Goal: Communication & Community: Answer question/provide support

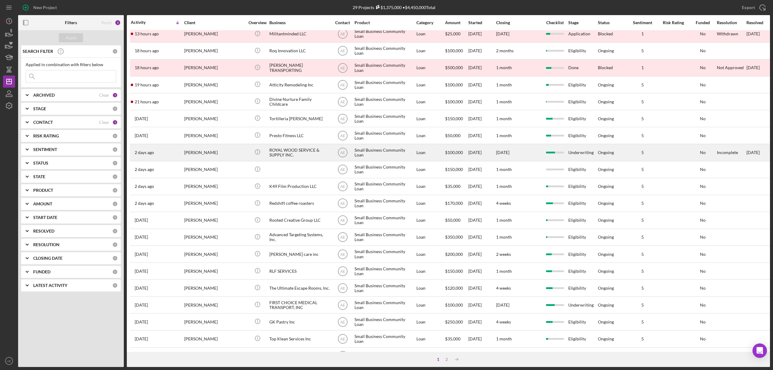
scroll to position [110, 0]
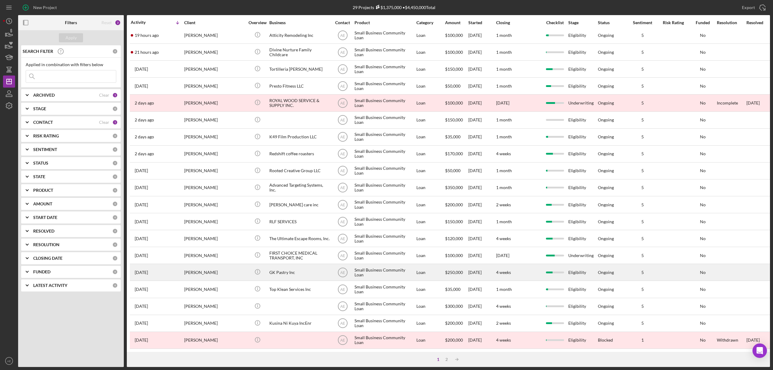
click at [295, 268] on div "GK Pastry Inc" at bounding box center [299, 272] width 60 height 16
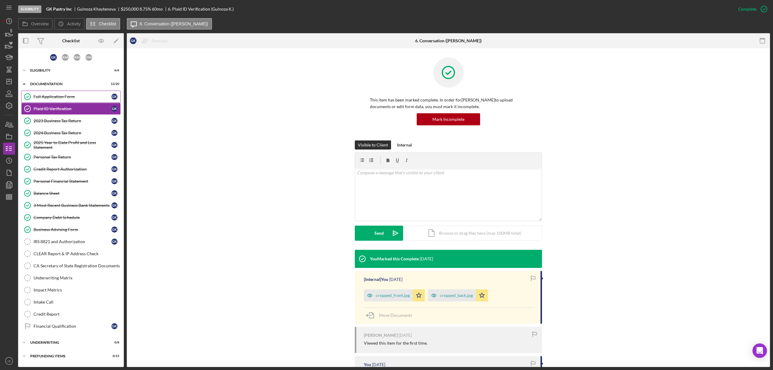
click at [60, 101] on link "Full Application Form Full Application Form G K" at bounding box center [71, 97] width 100 height 12
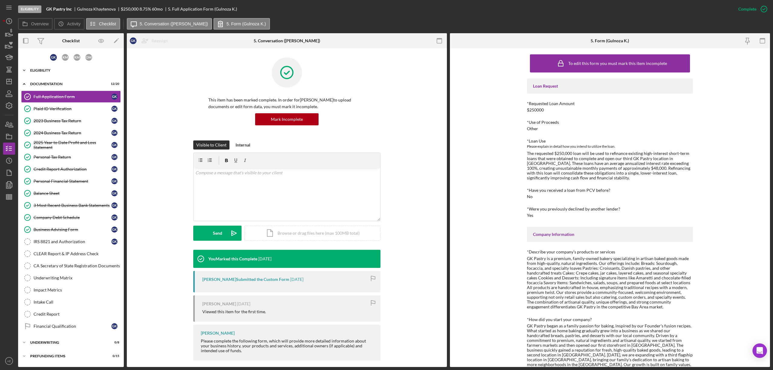
click at [62, 69] on div "Eligibility" at bounding box center [73, 71] width 86 height 4
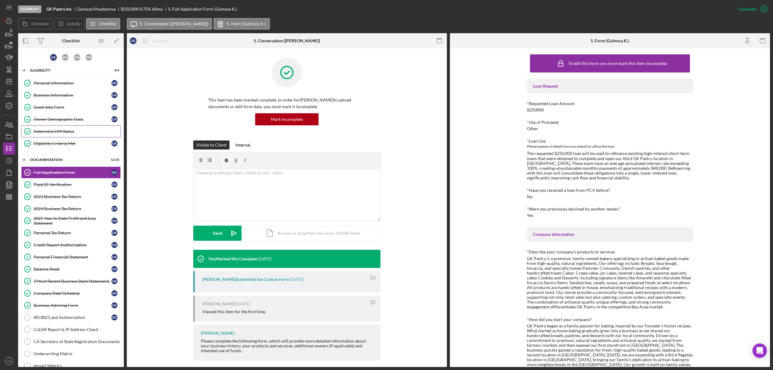
click at [76, 130] on div "Determine LMI Status" at bounding box center [77, 131] width 87 height 5
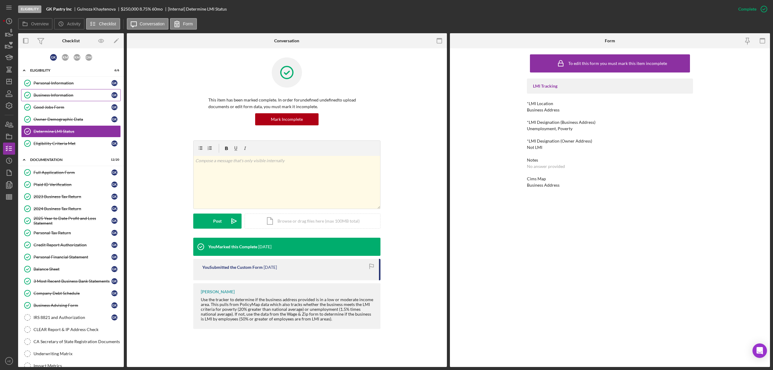
click at [81, 95] on div "Business Information" at bounding box center [73, 95] width 78 height 5
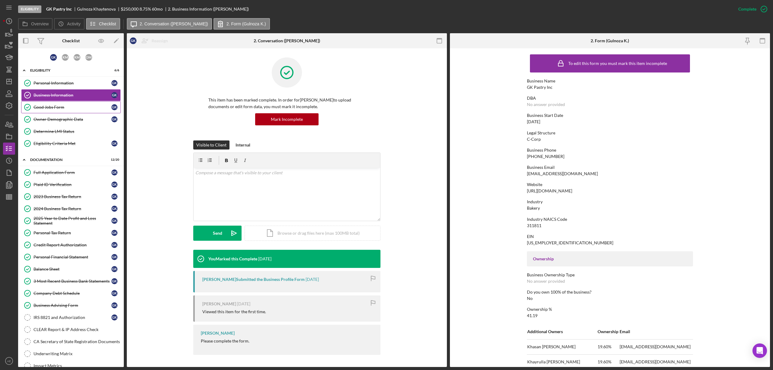
click at [77, 103] on link "Good Jobs Form Good Jobs Form G K" at bounding box center [71, 107] width 100 height 12
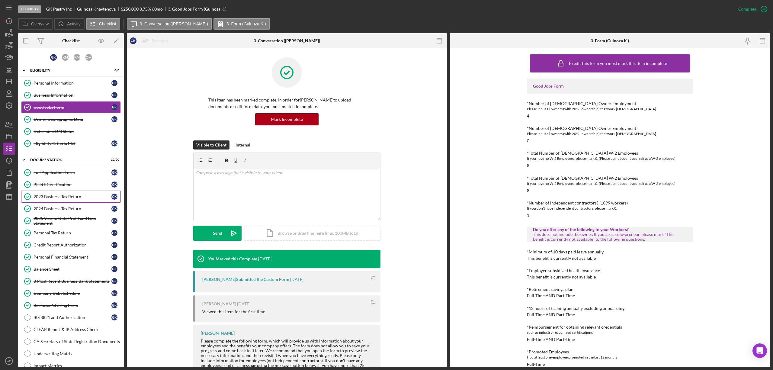
drag, startPoint x: 63, startPoint y: 198, endPoint x: 107, endPoint y: 198, distance: 44.7
click at [63, 198] on div "2023 Business Tax Return" at bounding box center [73, 196] width 78 height 5
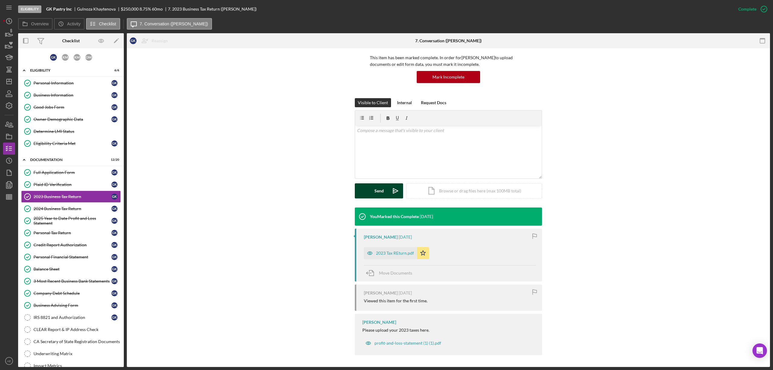
scroll to position [43, 0]
click at [378, 252] on div "2023 Tax REturn.pdf" at bounding box center [395, 252] width 38 height 5
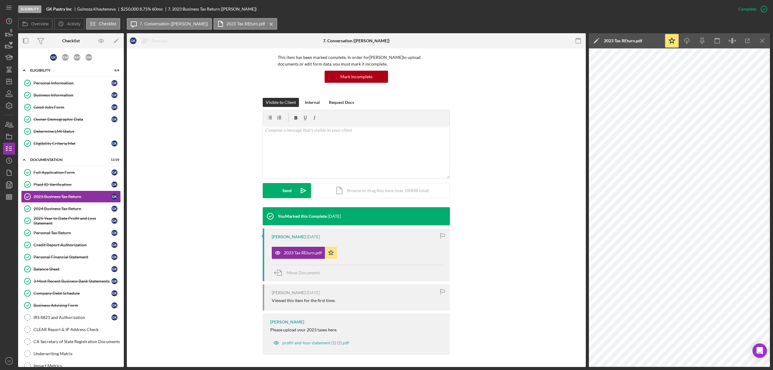
drag, startPoint x: 683, startPoint y: 41, endPoint x: 676, endPoint y: 48, distance: 9.2
click at [683, 41] on icon "Icon/Download" at bounding box center [687, 41] width 14 height 14
click at [72, 211] on div "2024 Business Tax Return" at bounding box center [73, 208] width 78 height 5
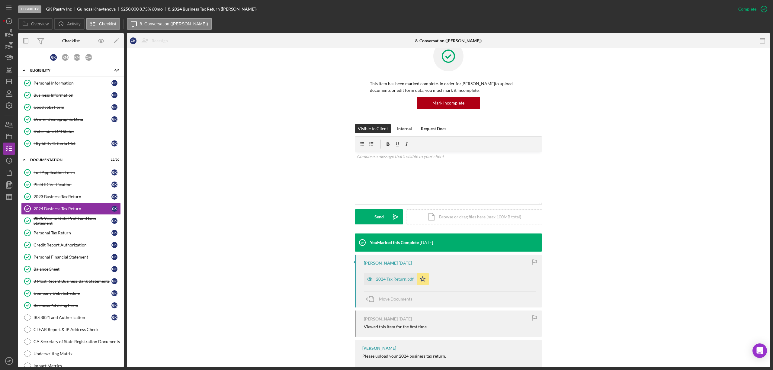
scroll to position [31, 0]
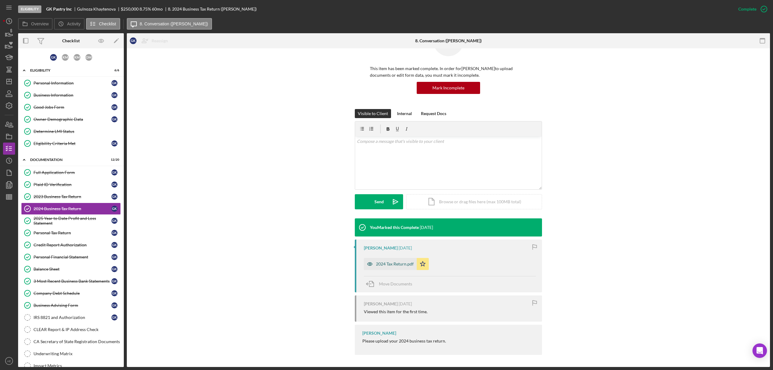
click at [385, 265] on div "2024 Tax Return.pdf" at bounding box center [395, 263] width 38 height 5
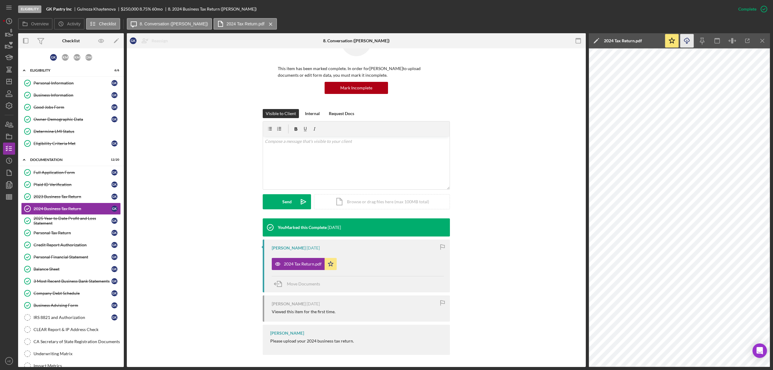
click at [689, 40] on icon "Icon/Download" at bounding box center [687, 41] width 14 height 14
click at [77, 219] on div "2025 Year to Date Profit and Loss Statement" at bounding box center [73, 221] width 78 height 10
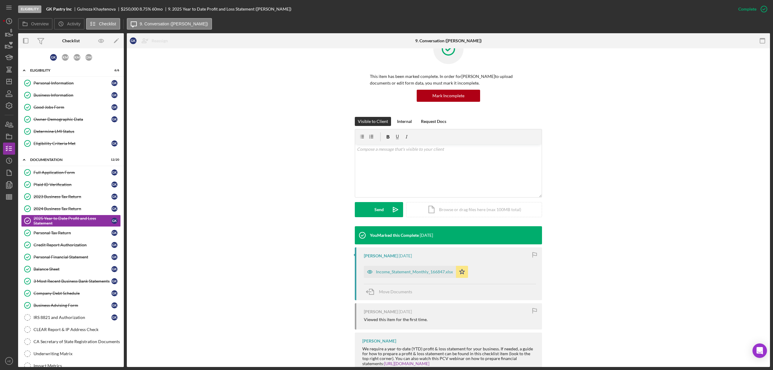
scroll to position [42, 0]
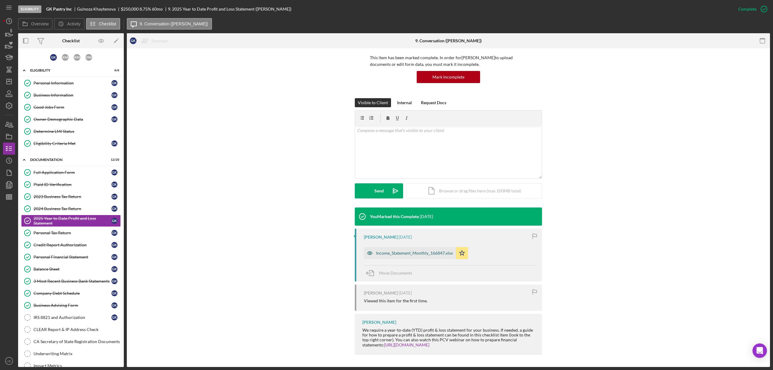
click at [407, 251] on div "Income_Statement_Monthly_166847.xlsx" at bounding box center [414, 253] width 77 height 5
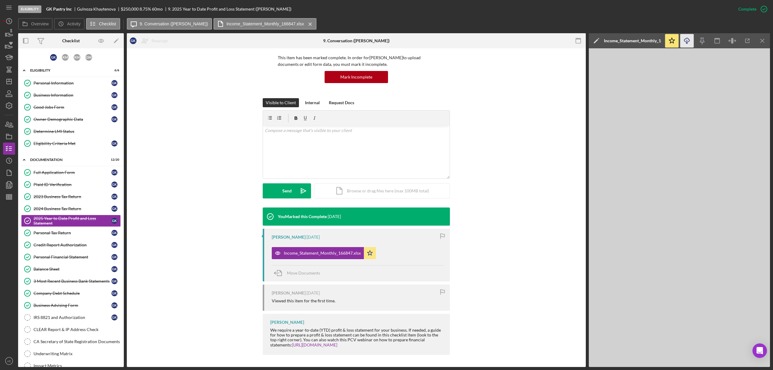
drag, startPoint x: 685, startPoint y: 43, endPoint x: 685, endPoint y: 46, distance: 3.6
click at [686, 43] on icon "Icon/Download" at bounding box center [687, 41] width 14 height 14
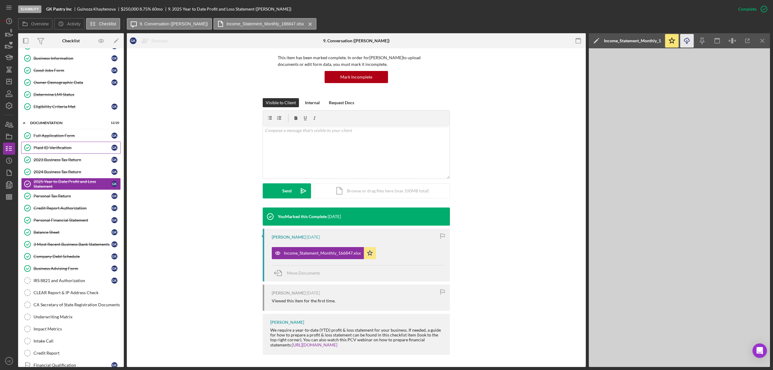
scroll to position [40, 0]
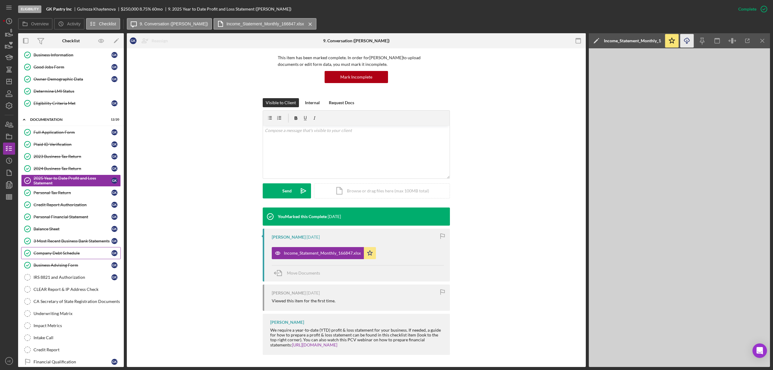
click at [65, 259] on link "Company Debt Schedule Company Debt Schedule G K" at bounding box center [71, 253] width 100 height 12
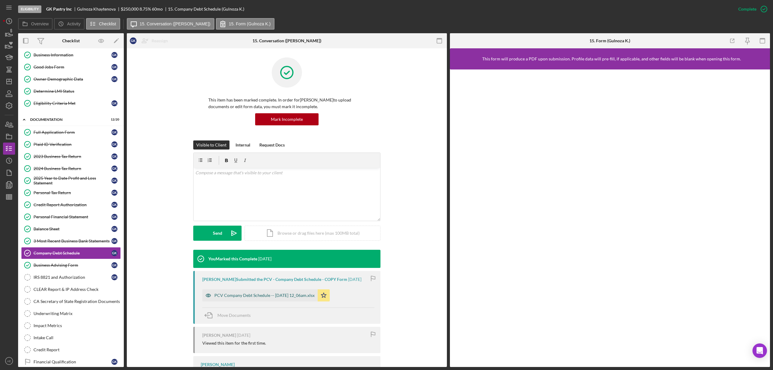
click at [280, 298] on div "PCV Company Debt Schedule -- [DATE] 12_06am.xlsx" at bounding box center [264, 295] width 100 height 5
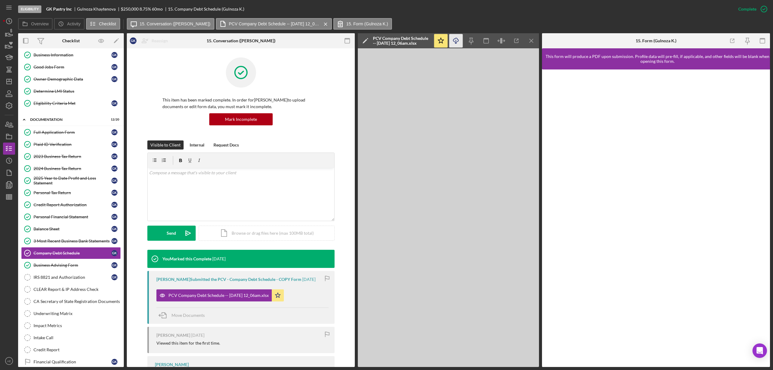
click at [460, 42] on icon "Icon/Download" at bounding box center [456, 41] width 14 height 14
click at [68, 91] on div "Determine LMI Status" at bounding box center [77, 91] width 87 height 5
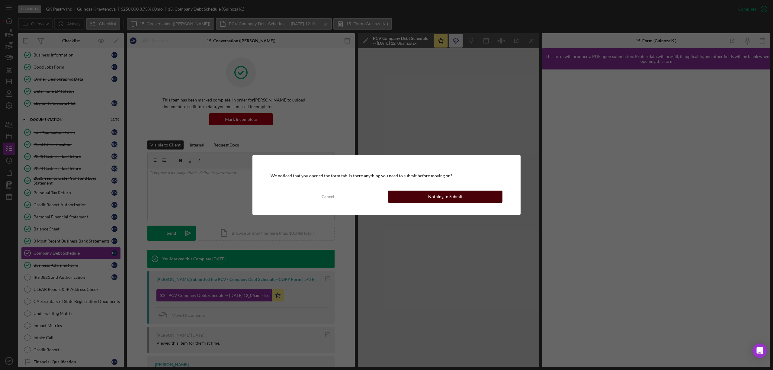
click at [424, 197] on button "Nothing to Submit" at bounding box center [445, 196] width 114 height 12
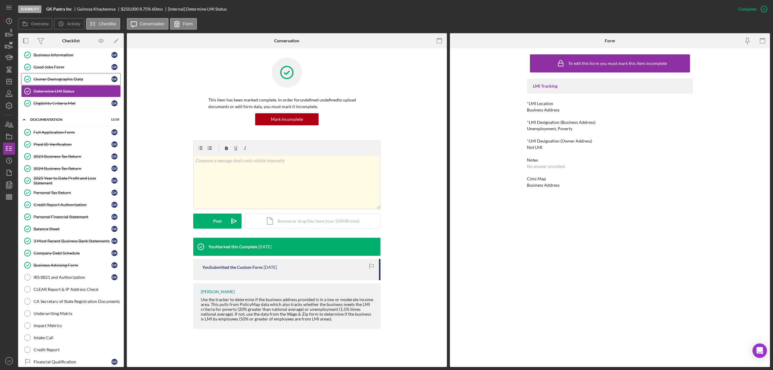
click at [65, 82] on link "Owner Demographic Data Owner Demographic Data G K" at bounding box center [71, 79] width 100 height 12
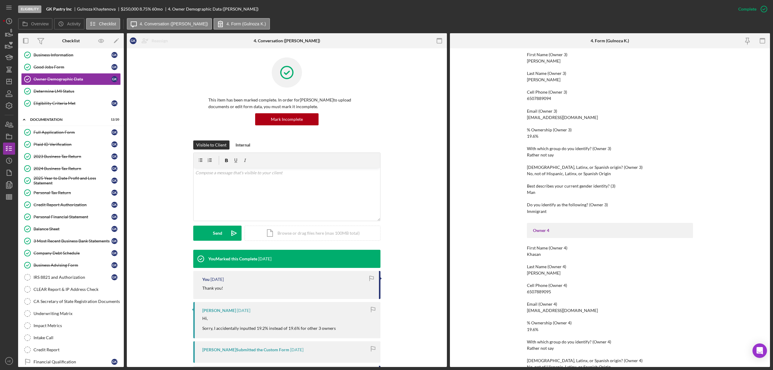
scroll to position [563, 0]
click at [71, 144] on div "Plaid ID Verification" at bounding box center [73, 144] width 78 height 5
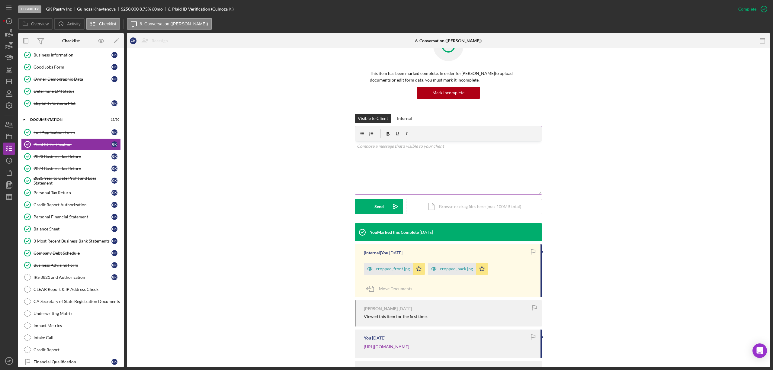
scroll to position [69, 0]
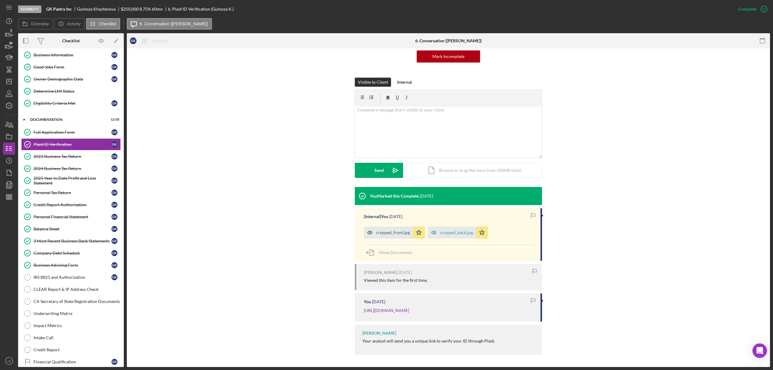
click at [370, 226] on icon "button" at bounding box center [370, 232] width 12 height 12
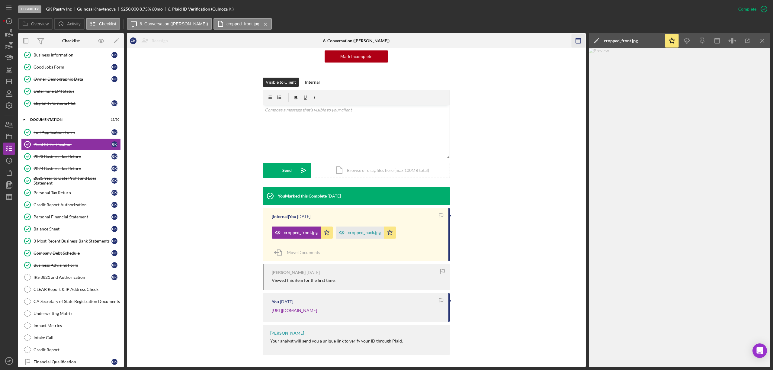
click at [575, 43] on icon "button" at bounding box center [578, 41] width 14 height 14
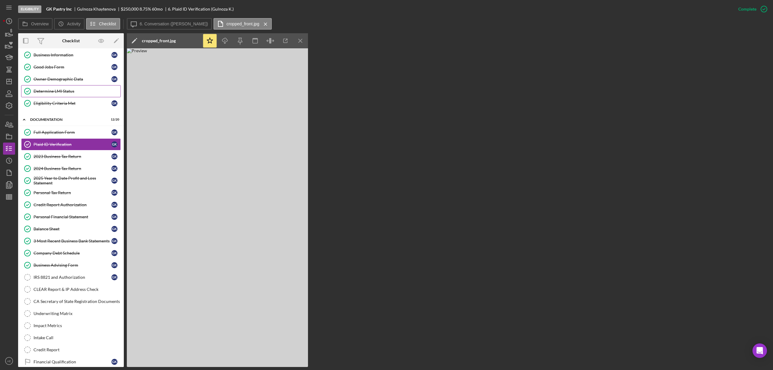
scroll to position [0, 0]
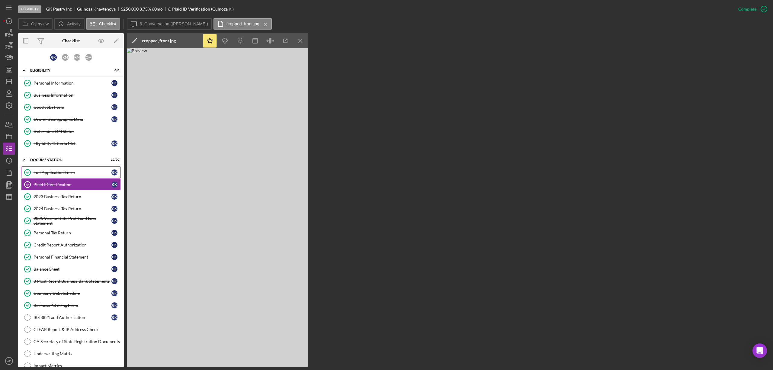
click at [59, 173] on div "Full Application Form" at bounding box center [73, 172] width 78 height 5
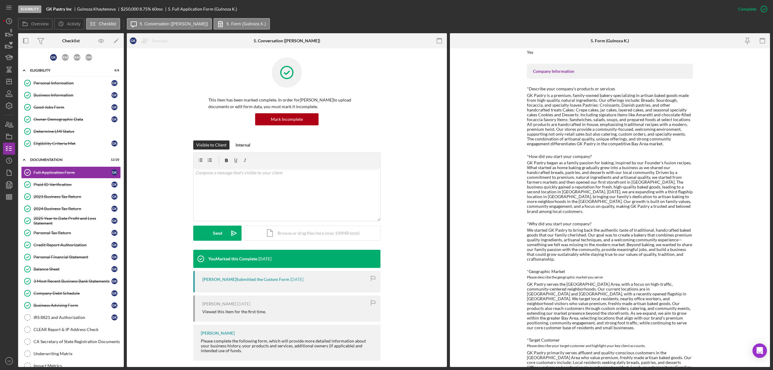
scroll to position [161, 0]
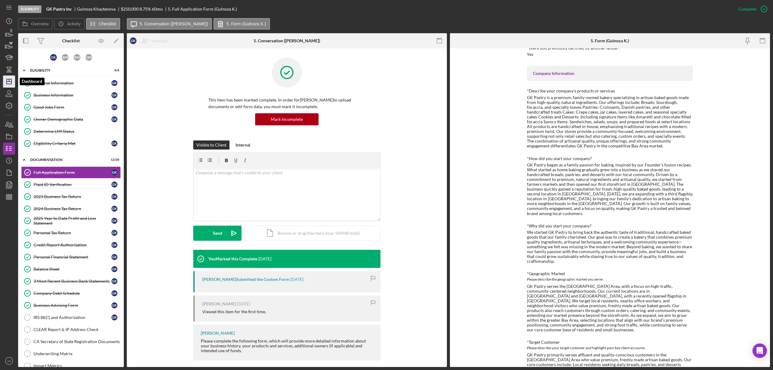
click at [9, 80] on line "button" at bounding box center [9, 80] width 0 height 2
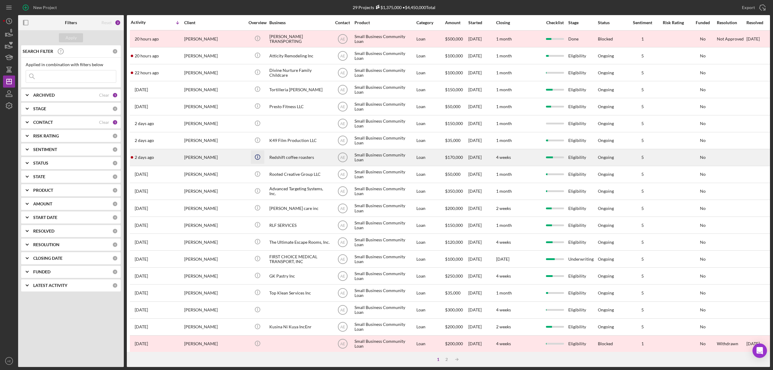
scroll to position [110, 0]
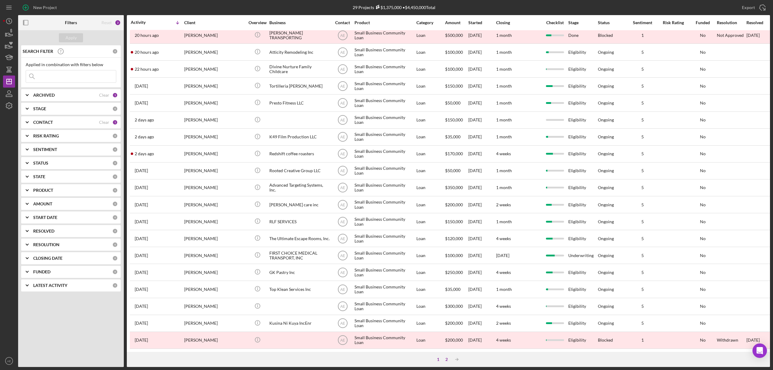
click at [448, 359] on div "2" at bounding box center [446, 359] width 8 height 5
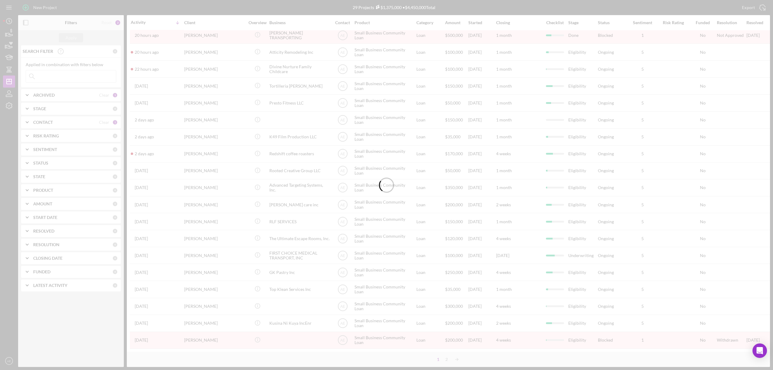
scroll to position [0, 0]
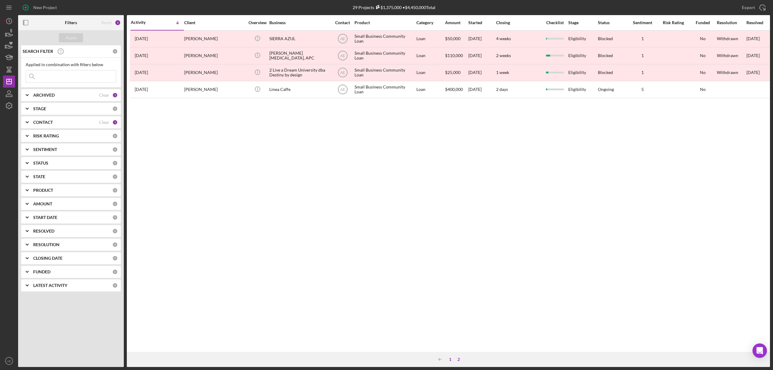
click at [449, 360] on div "1" at bounding box center [450, 359] width 8 height 5
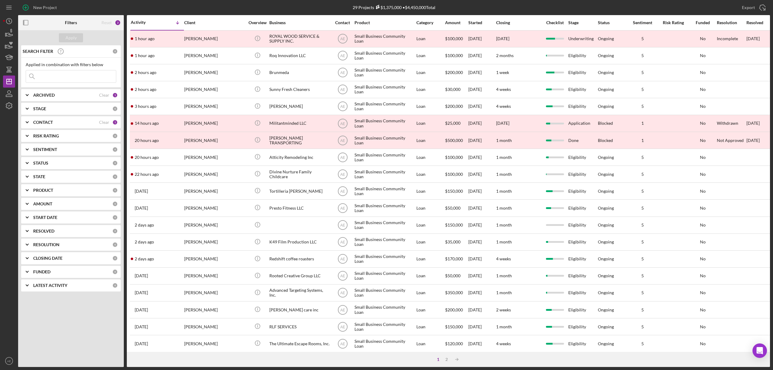
scroll to position [110, 0]
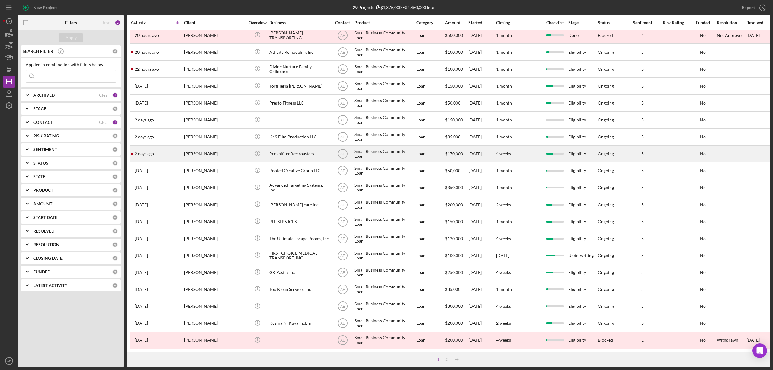
click at [284, 146] on div "Redshift coffee roasters" at bounding box center [299, 154] width 60 height 16
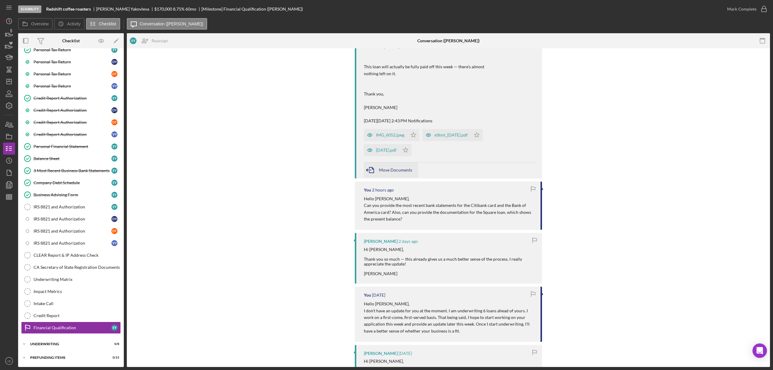
scroll to position [201, 0]
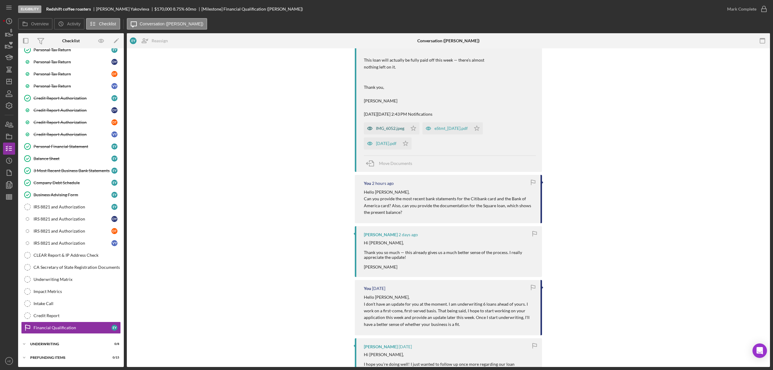
click at [364, 128] on icon "button" at bounding box center [370, 128] width 12 height 12
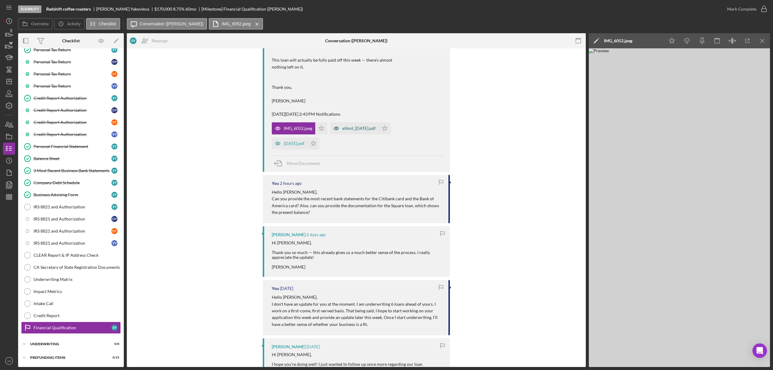
click at [331, 129] on icon "button" at bounding box center [336, 128] width 12 height 12
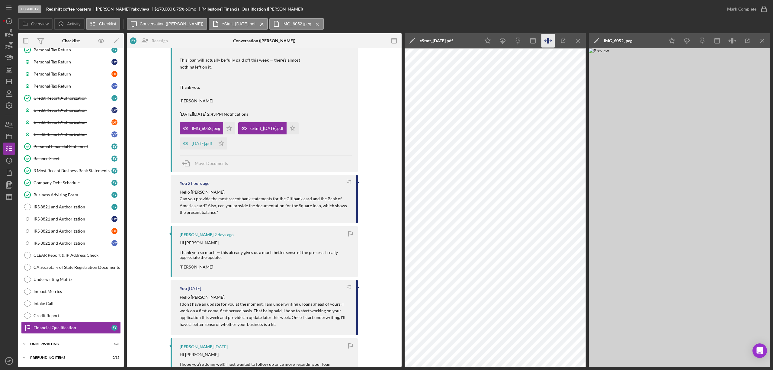
click at [548, 42] on icon "button" at bounding box center [548, 40] width 2 height 5
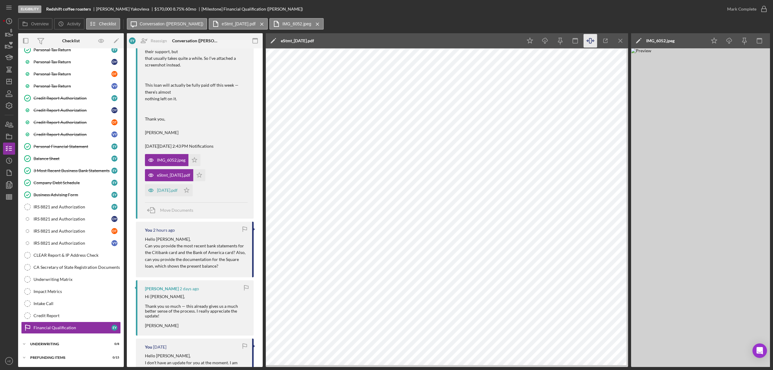
scroll to position [206, 0]
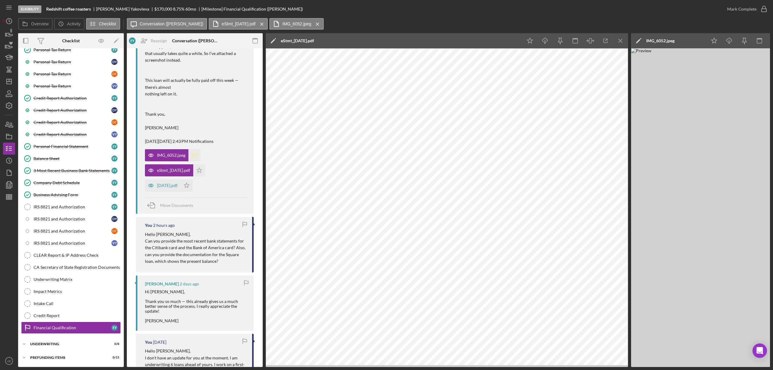
click at [197, 157] on icon "Icon/Star" at bounding box center [194, 155] width 12 height 12
click at [205, 166] on icon "Icon/Star" at bounding box center [199, 170] width 12 height 12
drag, startPoint x: 150, startPoint y: 183, endPoint x: 155, endPoint y: 186, distance: 6.0
click at [149, 183] on icon "button" at bounding box center [151, 185] width 12 height 12
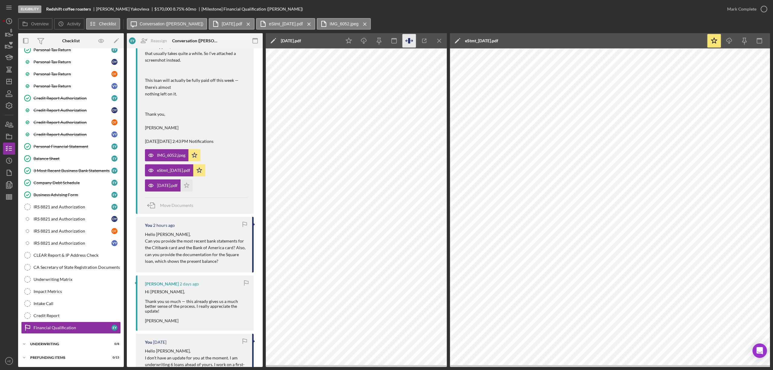
click at [407, 40] on icon "button" at bounding box center [409, 41] width 14 height 14
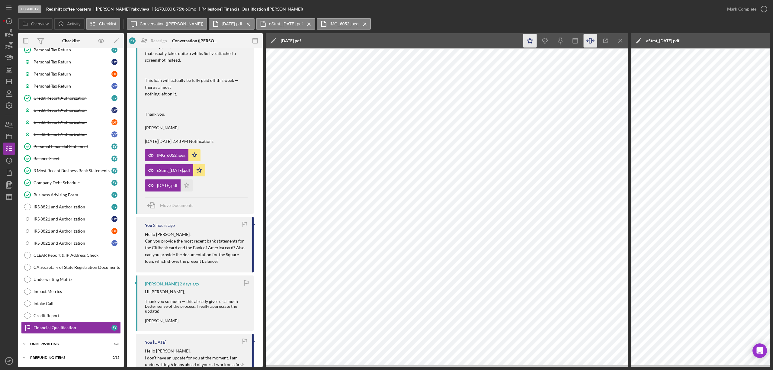
click at [533, 39] on icon "Icon/Star" at bounding box center [530, 41] width 14 height 14
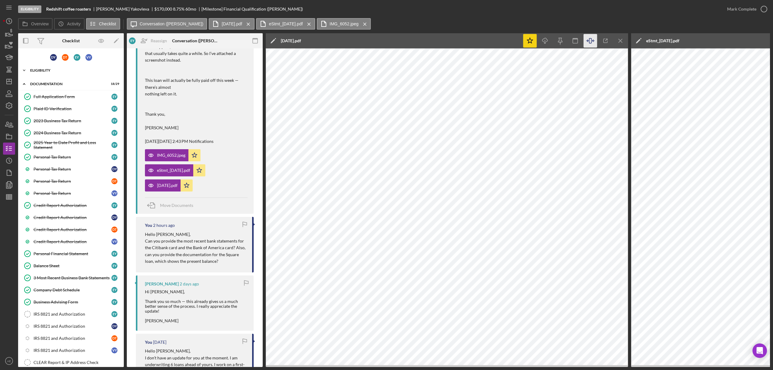
click at [54, 73] on div "Icon/Expander Eligibility 6 / 9" at bounding box center [71, 70] width 106 height 12
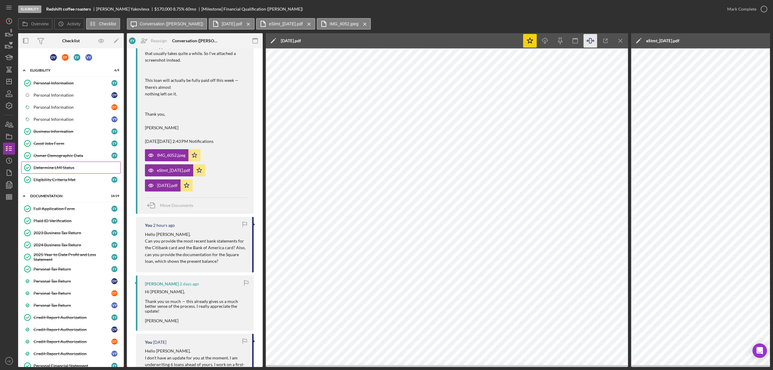
click at [66, 167] on div "Determine LMI Status" at bounding box center [77, 167] width 87 height 5
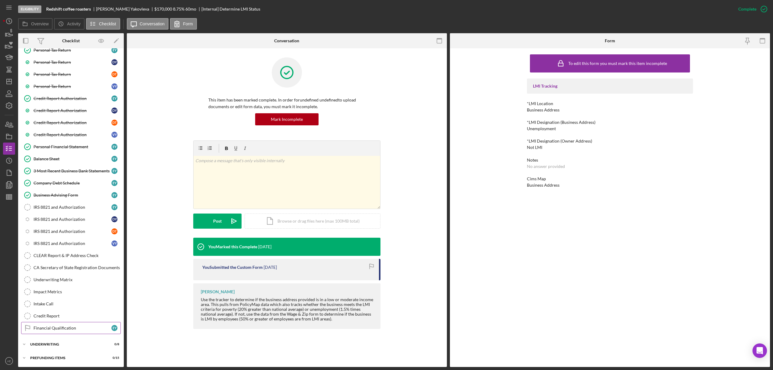
scroll to position [226, 0]
click at [64, 327] on div "Financial Qualification" at bounding box center [73, 327] width 78 height 5
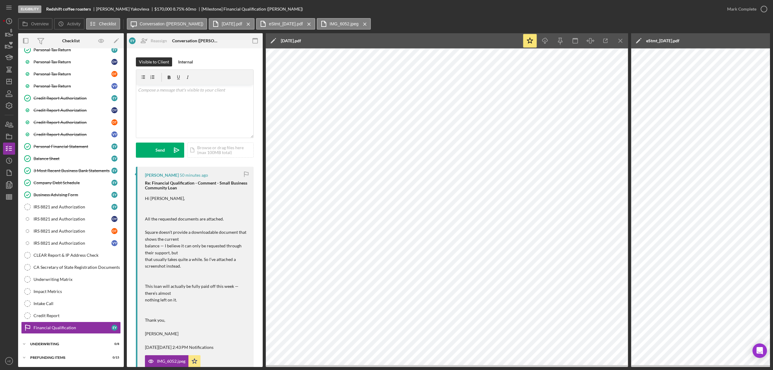
click at [628, 40] on div "Overview Internal Workflow Stage Eligibility Icon/Dropdown Arrow Archive (can u…" at bounding box center [394, 200] width 752 height 334
click at [623, 41] on icon "Icon/Menu Close" at bounding box center [621, 41] width 14 height 14
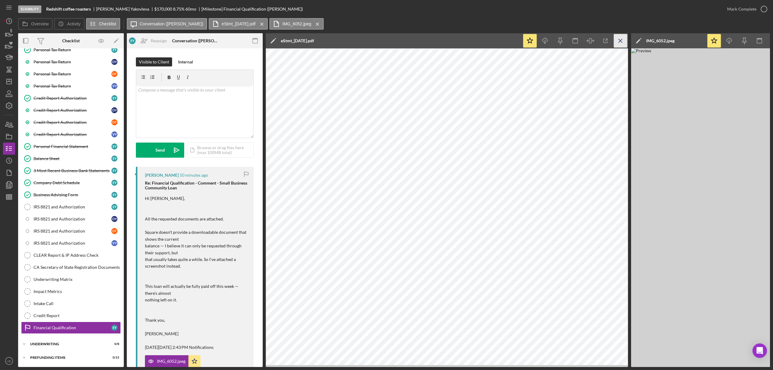
click at [625, 41] on icon "Icon/Menu Close" at bounding box center [621, 41] width 14 height 14
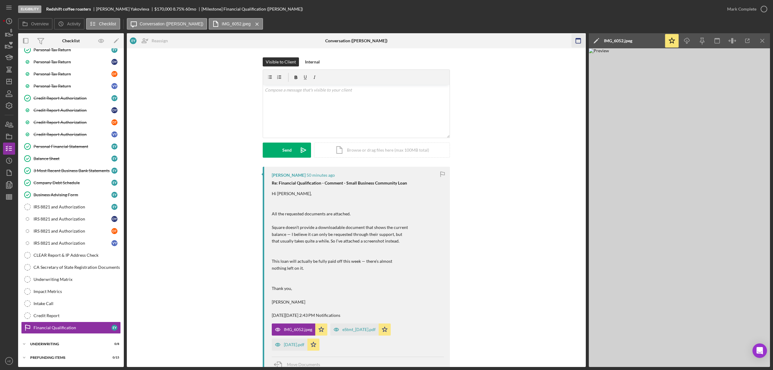
click at [761, 41] on icon "Icon/Menu Close" at bounding box center [762, 41] width 14 height 14
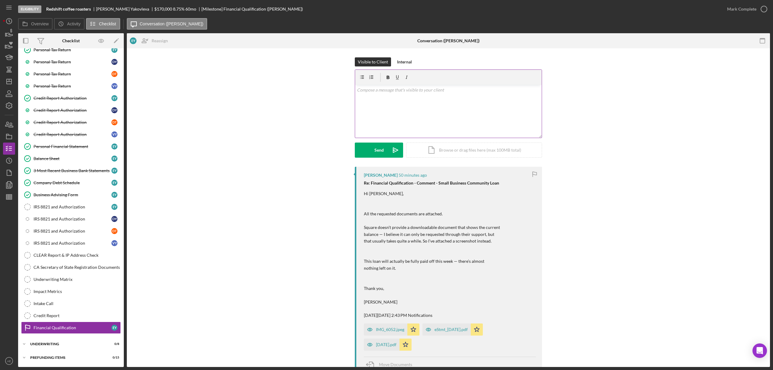
click at [372, 95] on div "v Color teal Color pink Remove color Add row above Add row below Add column bef…" at bounding box center [448, 111] width 187 height 53
click at [378, 155] on div "Send" at bounding box center [378, 149] width 9 height 15
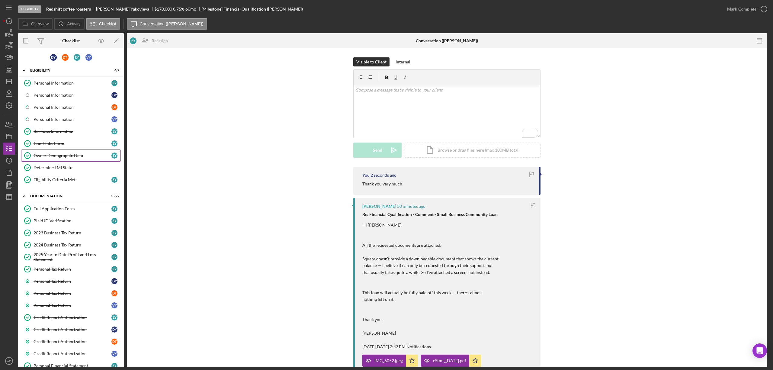
click at [59, 155] on div "Owner Demographic Data" at bounding box center [73, 155] width 78 height 5
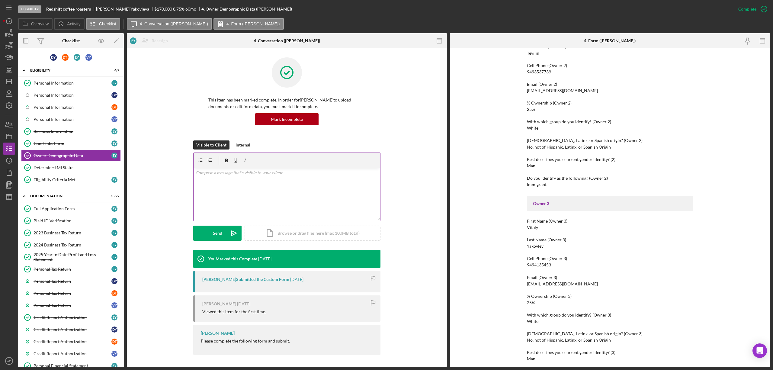
scroll to position [402, 0]
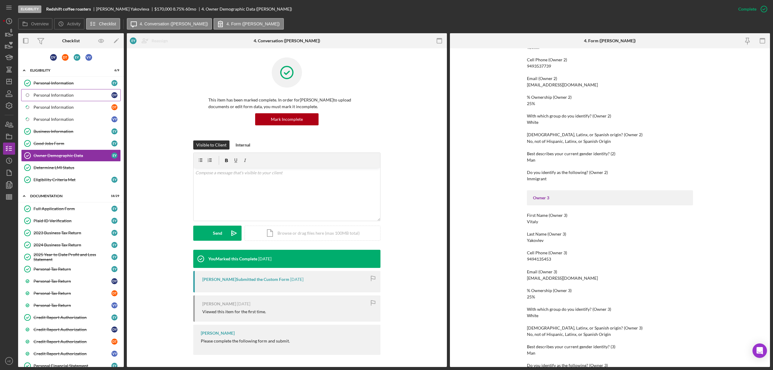
click at [65, 99] on link "Personal Information D Y" at bounding box center [71, 95] width 100 height 12
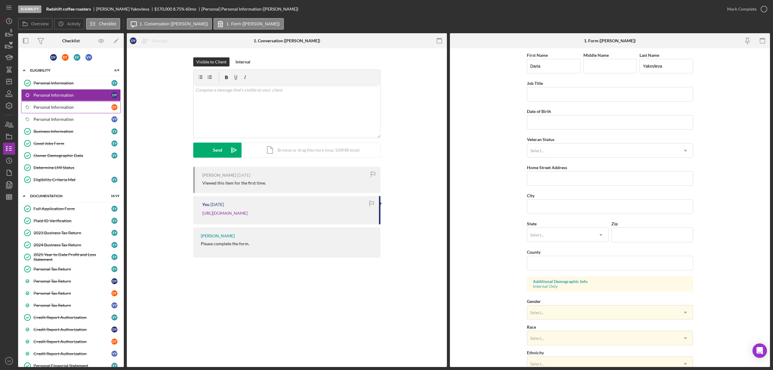
click at [67, 109] on div "Personal Information" at bounding box center [73, 107] width 78 height 5
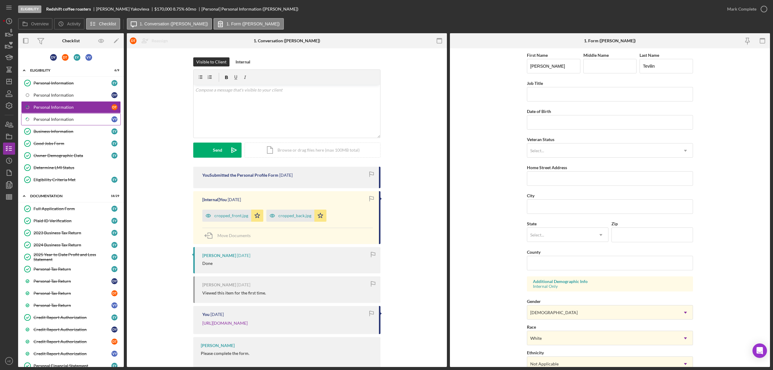
click at [69, 122] on div "Personal Information" at bounding box center [73, 119] width 78 height 5
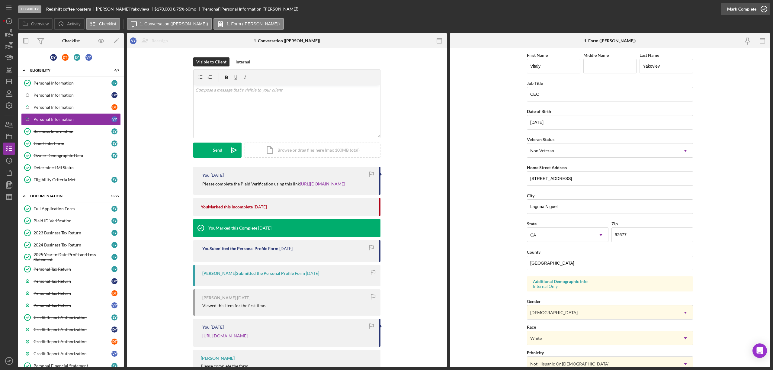
click at [739, 5] on div "Mark Complete" at bounding box center [741, 9] width 29 height 12
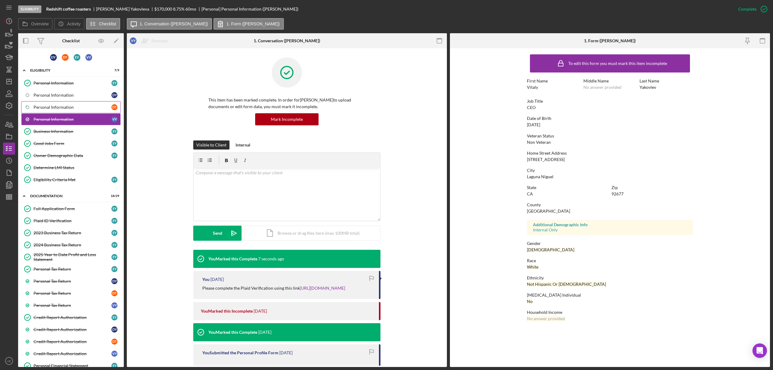
click at [68, 107] on div "Personal Information" at bounding box center [73, 107] width 78 height 5
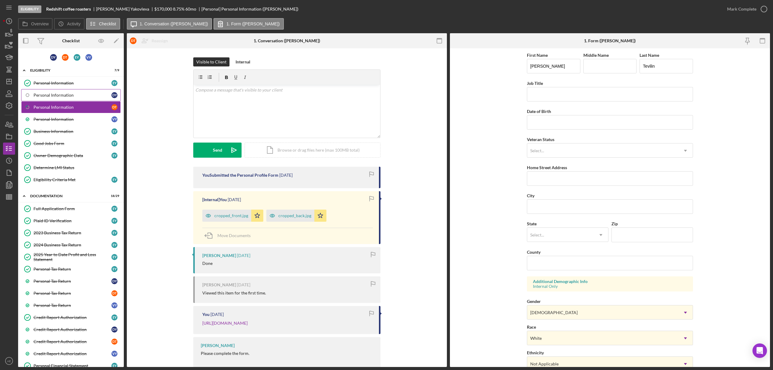
click at [66, 93] on div "Personal Information" at bounding box center [73, 95] width 78 height 5
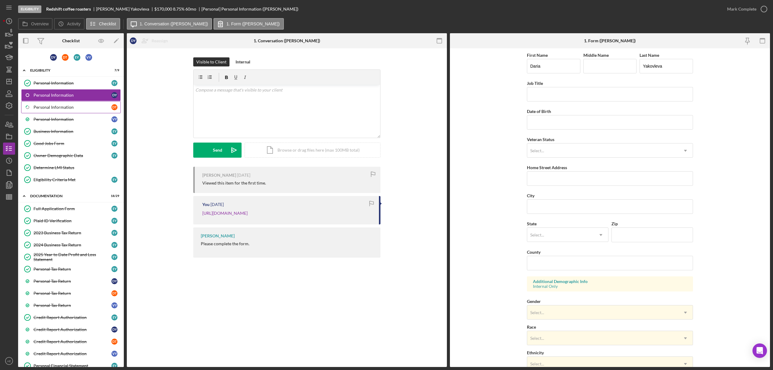
click at [63, 111] on link "Icon/Checklist Item Sub Partial Personal Information D T" at bounding box center [71, 107] width 100 height 12
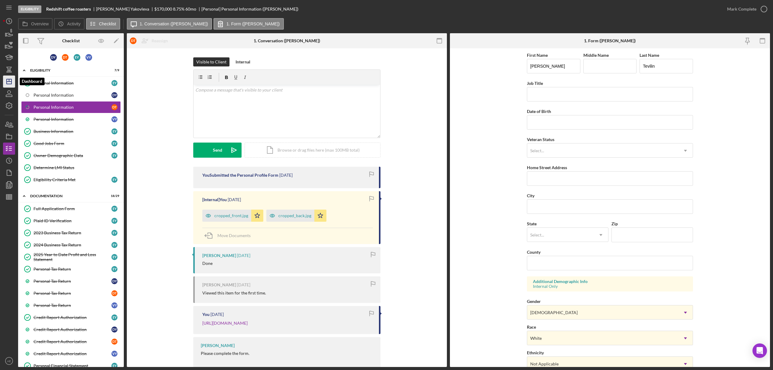
click at [7, 81] on line "button" at bounding box center [9, 81] width 5 height 0
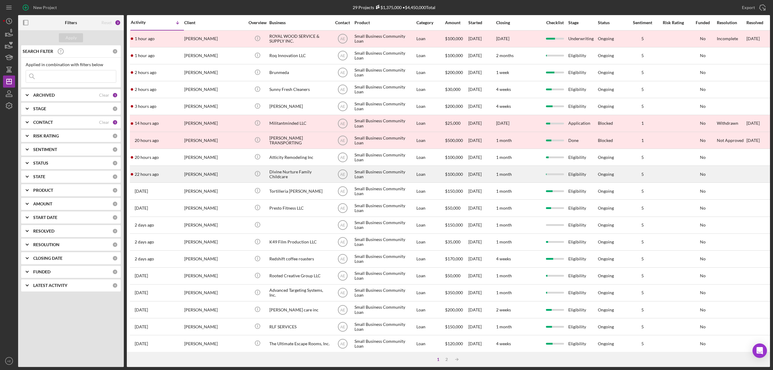
click at [240, 173] on div "[PERSON_NAME]" at bounding box center [214, 174] width 60 height 16
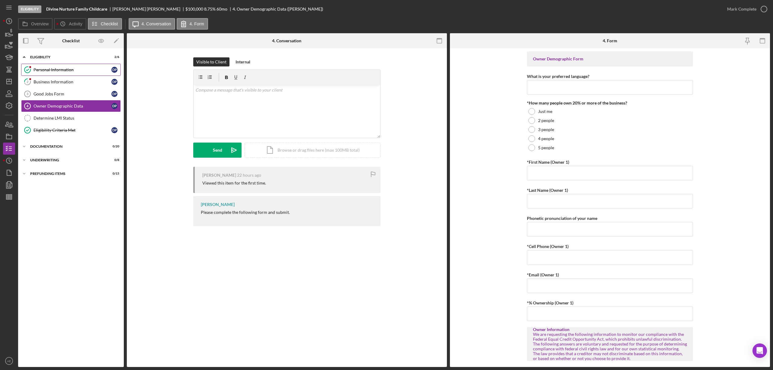
click at [61, 68] on div "Personal Information" at bounding box center [73, 69] width 78 height 5
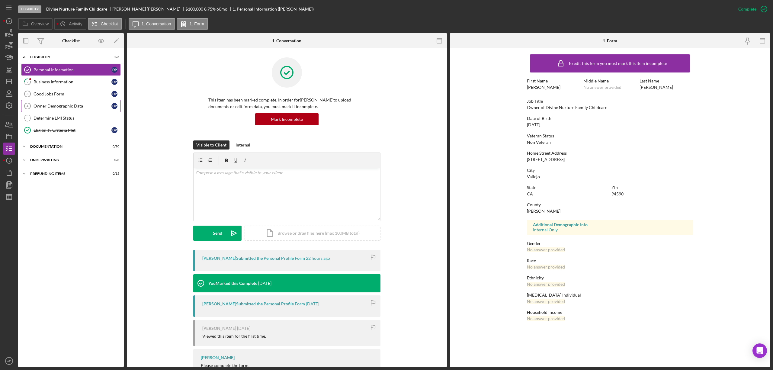
click at [68, 111] on link "Owner Demographic Data 4 Owner Demographic Data D P" at bounding box center [71, 106] width 100 height 12
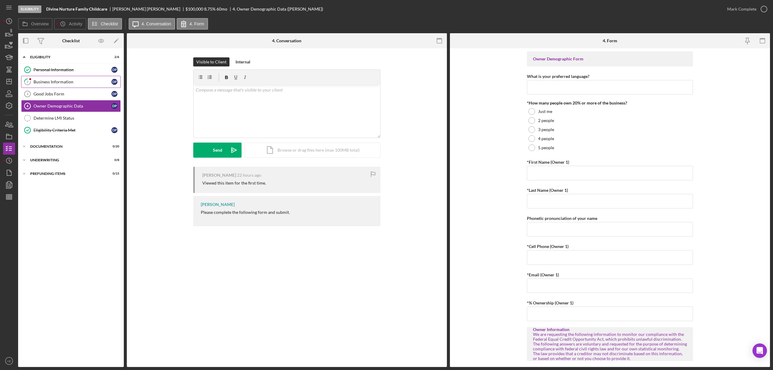
click at [69, 85] on link "2 Business Information D P" at bounding box center [71, 82] width 100 height 12
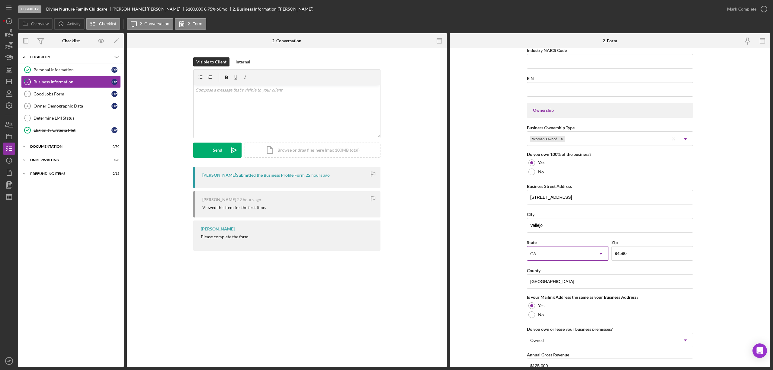
scroll to position [241, 0]
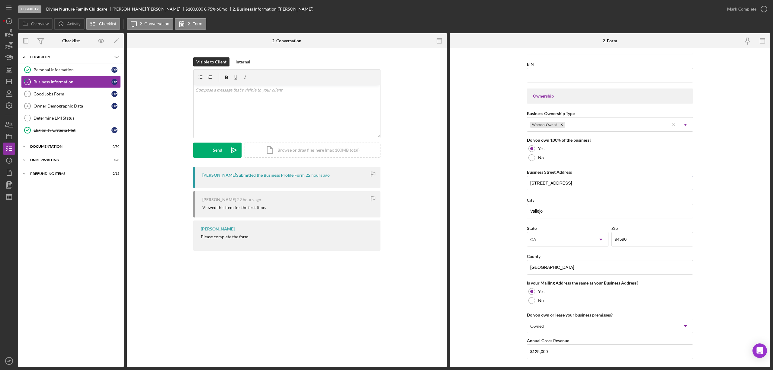
drag, startPoint x: 575, startPoint y: 184, endPoint x: 483, endPoint y: 183, distance: 91.8
click at [484, 182] on form "Business Name Divine Nurture Family Childcare DBA Business Start Date [DATE] Le…" at bounding box center [610, 207] width 320 height 318
drag, startPoint x: 547, startPoint y: 209, endPoint x: 451, endPoint y: 205, distance: 96.4
click at [450, 214] on form "Business Name Divine Nurture Family Childcare DBA Business Start Date [DATE] Le…" at bounding box center [610, 207] width 320 height 318
click at [80, 115] on link "Determine LMI Status Determine LMI Status" at bounding box center [71, 118] width 100 height 12
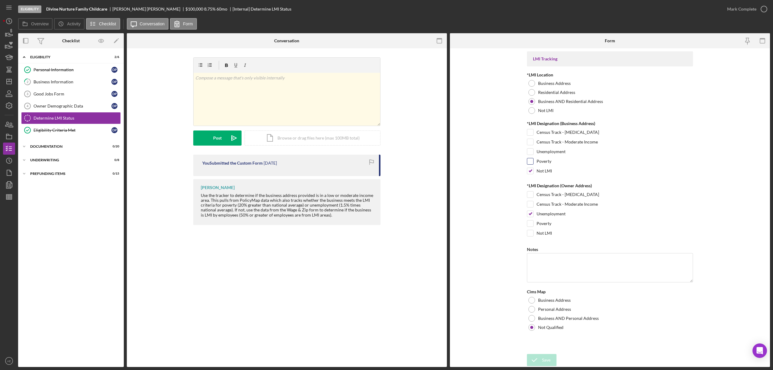
click at [532, 168] on div "Poverty" at bounding box center [610, 163] width 166 height 10
click at [530, 172] on input "Not LMI" at bounding box center [530, 171] width 6 height 6
checkbox input "false"
click at [531, 152] on input "Unemployment" at bounding box center [530, 151] width 6 height 6
checkbox input "true"
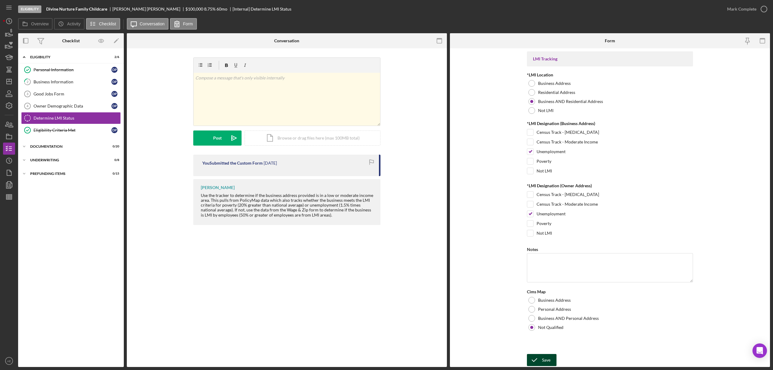
click at [548, 355] on div "Save" at bounding box center [546, 360] width 8 height 12
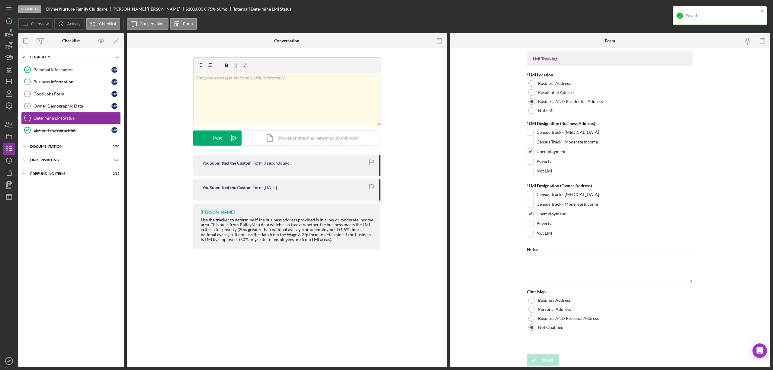
click at [747, 13] on div "Saved" at bounding box center [722, 15] width 72 height 5
click at [742, 5] on div "Mark Complete" at bounding box center [741, 9] width 29 height 12
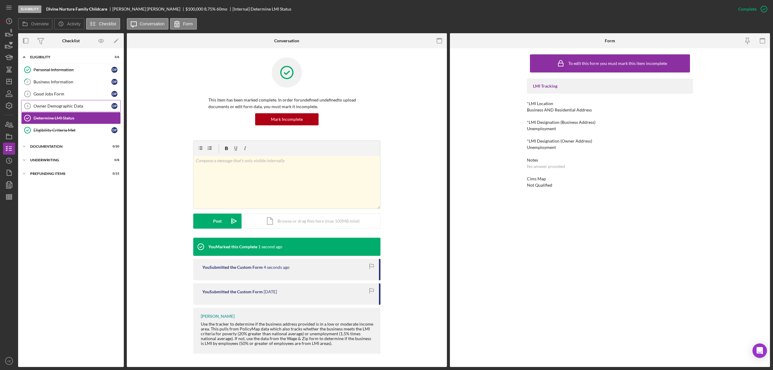
click at [53, 108] on div "Owner Demographic Data" at bounding box center [73, 106] width 78 height 5
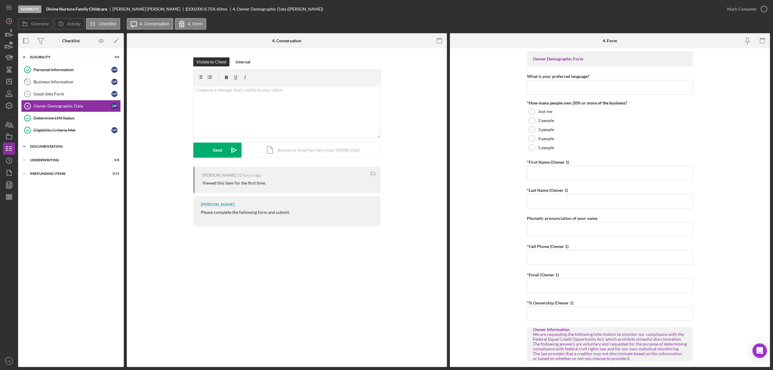
click at [71, 148] on div "Documentation" at bounding box center [73, 147] width 86 height 4
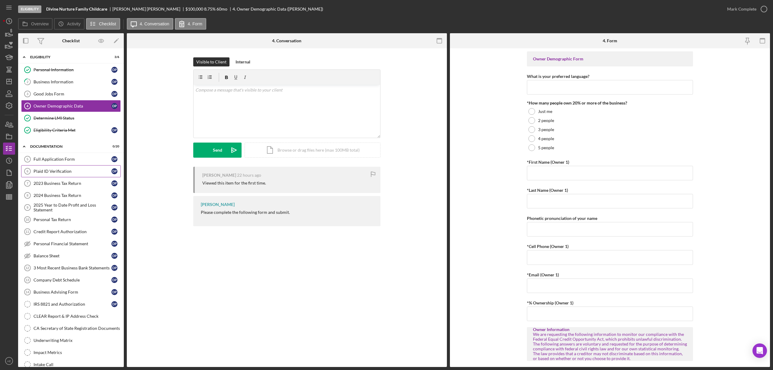
click at [62, 177] on link "Plaid ID Verification 6 Plaid ID Verification D P" at bounding box center [71, 171] width 100 height 12
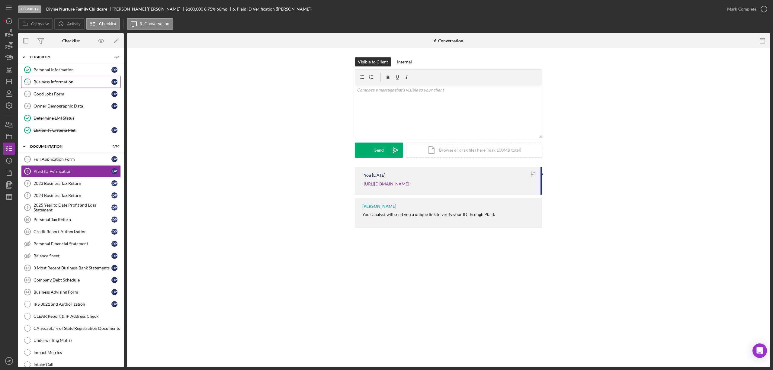
click at [51, 84] on div "Business Information" at bounding box center [73, 81] width 78 height 5
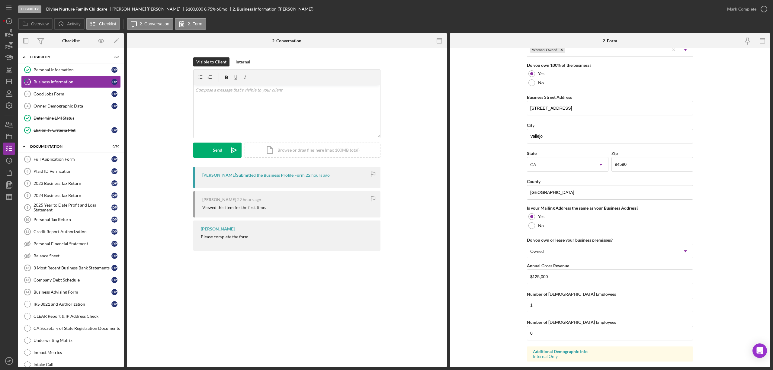
scroll to position [354, 0]
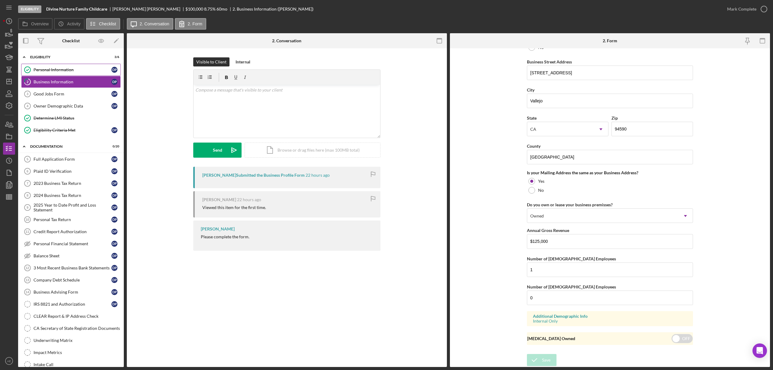
click at [45, 69] on div "Personal Information" at bounding box center [73, 69] width 78 height 5
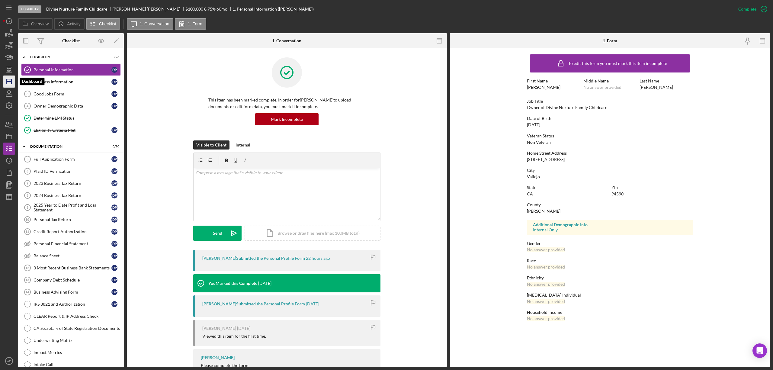
click at [10, 82] on icon "Icon/Dashboard" at bounding box center [9, 81] width 15 height 15
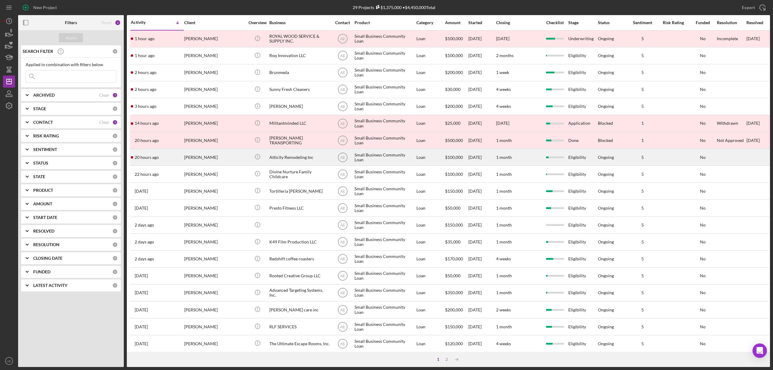
click at [210, 158] on div "[PERSON_NAME]" at bounding box center [214, 157] width 60 height 16
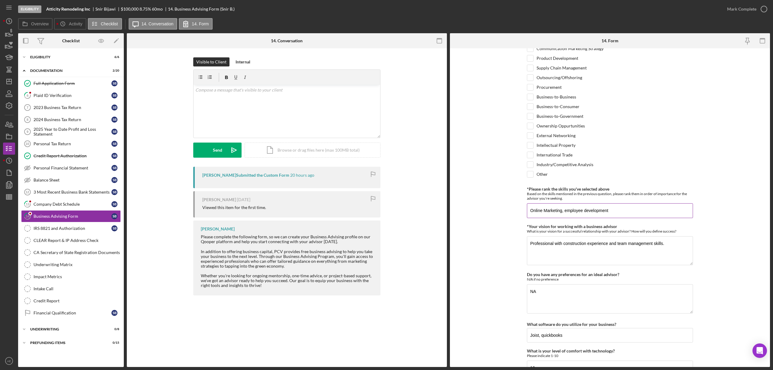
scroll to position [419, 0]
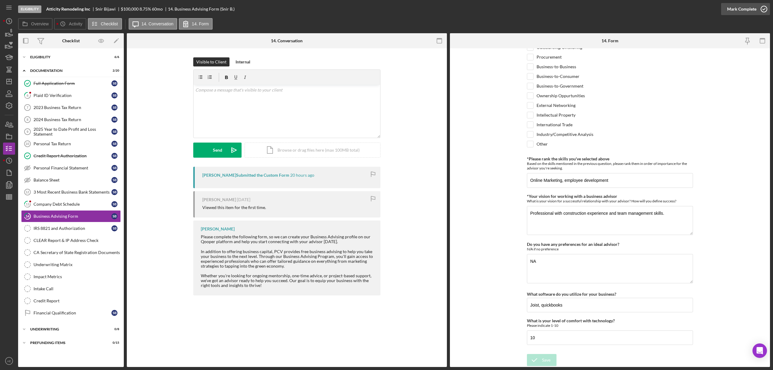
click at [737, 8] on div "Mark Complete" at bounding box center [741, 9] width 29 height 12
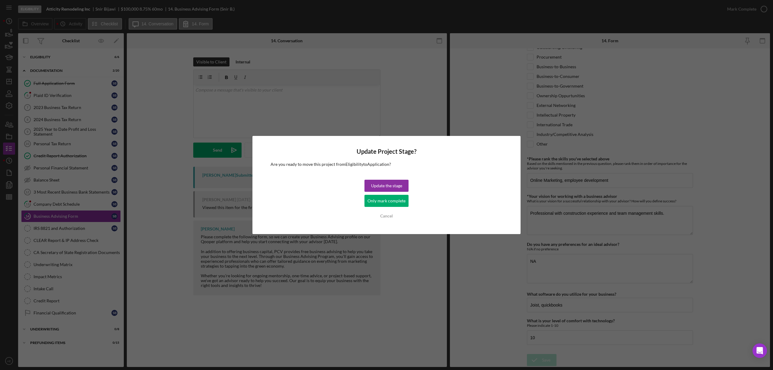
click at [372, 200] on div "Only mark complete" at bounding box center [386, 201] width 38 height 12
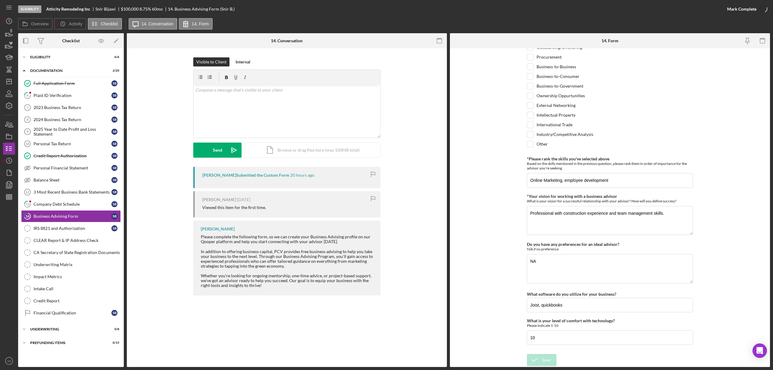
scroll to position [443, 0]
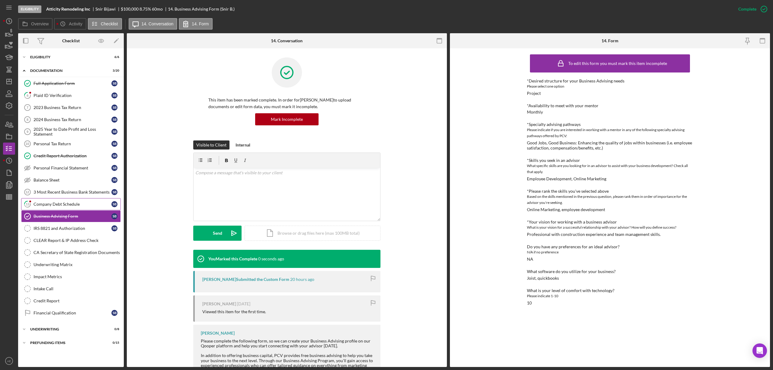
click at [89, 206] on div "Company Debt Schedule" at bounding box center [73, 204] width 78 height 5
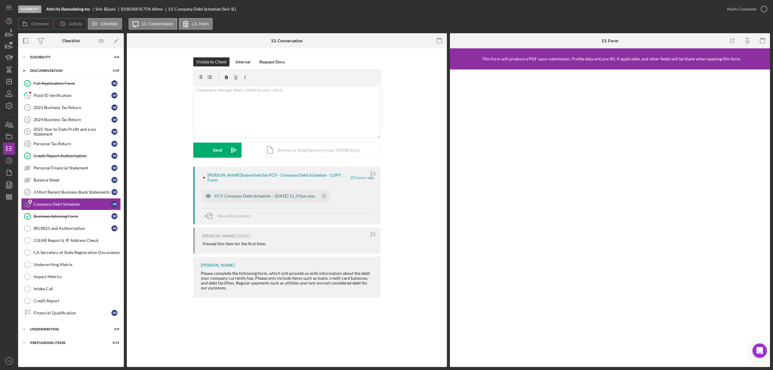
click at [211, 193] on icon "button" at bounding box center [208, 196] width 12 height 12
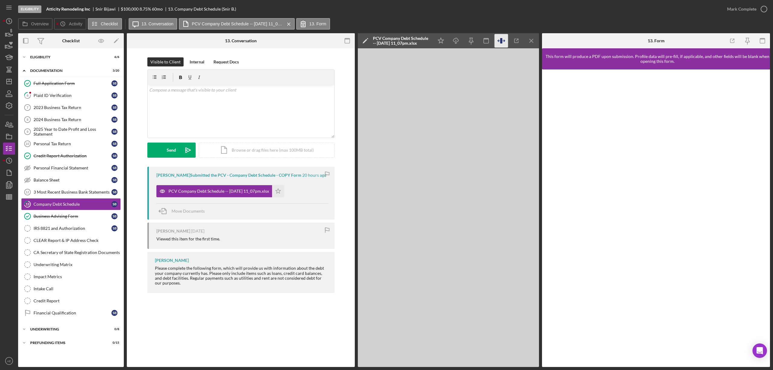
click at [496, 43] on icon "button" at bounding box center [501, 41] width 14 height 14
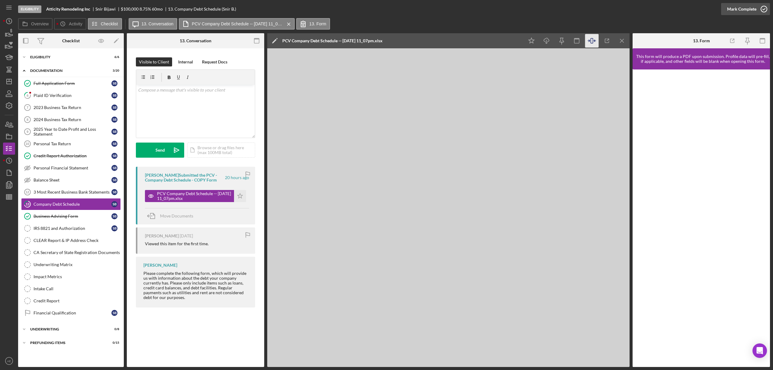
click at [740, 11] on div "Mark Complete" at bounding box center [741, 9] width 29 height 12
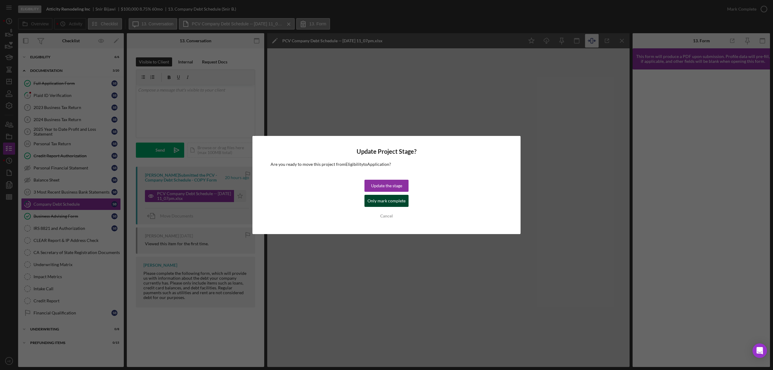
click at [393, 202] on div "Only mark complete" at bounding box center [386, 201] width 38 height 12
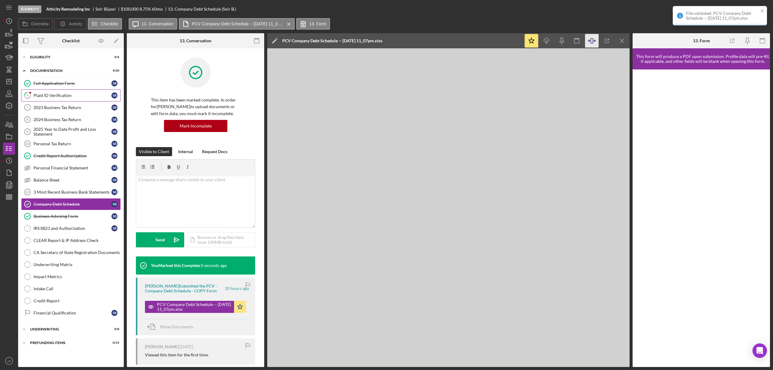
click at [70, 100] on link "6 Plaid ID Verification S B" at bounding box center [71, 95] width 100 height 12
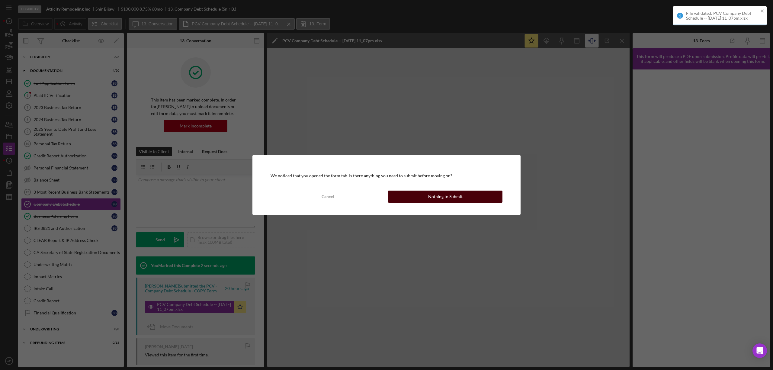
click at [411, 193] on button "Nothing to Submit" at bounding box center [445, 196] width 114 height 12
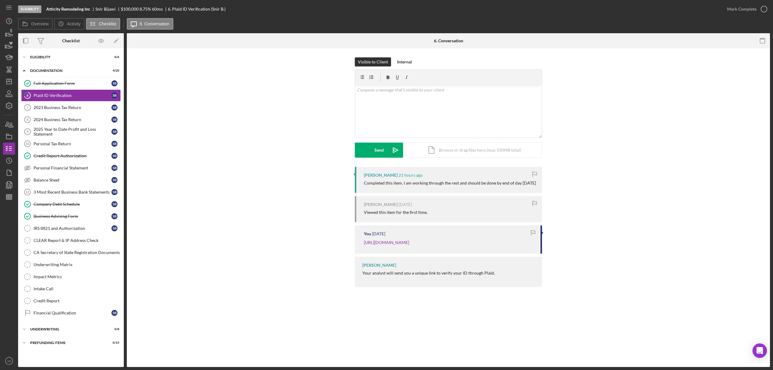
drag, startPoint x: 407, startPoint y: 62, endPoint x: 346, endPoint y: 117, distance: 82.3
click at [407, 62] on div "Internal" at bounding box center [404, 61] width 15 height 9
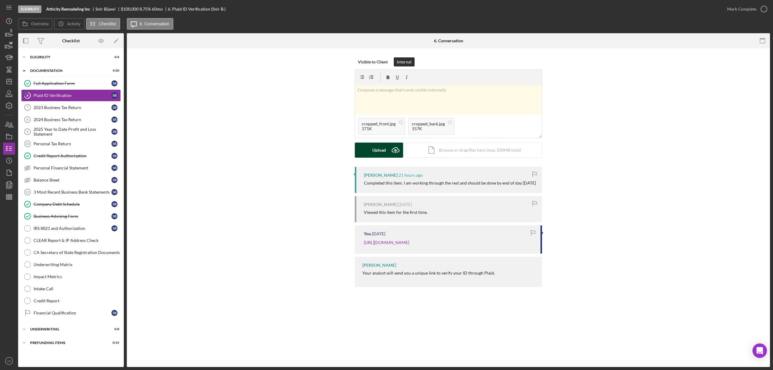
click at [373, 149] on div "Upload" at bounding box center [379, 149] width 14 height 15
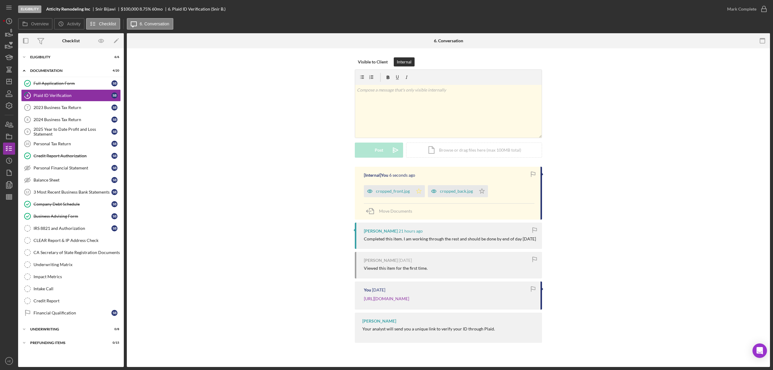
click at [420, 192] on icon "Icon/Star" at bounding box center [419, 191] width 12 height 12
click at [480, 195] on icon "Icon/Star" at bounding box center [482, 191] width 12 height 12
click at [738, 11] on div "Mark Complete" at bounding box center [741, 9] width 29 height 12
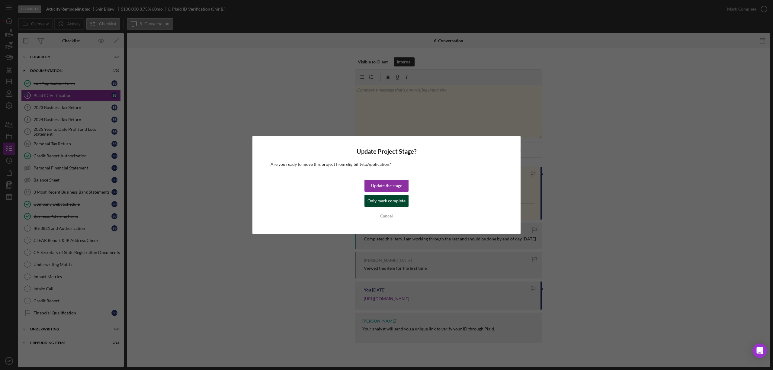
click at [399, 198] on div "Only mark complete" at bounding box center [386, 201] width 38 height 12
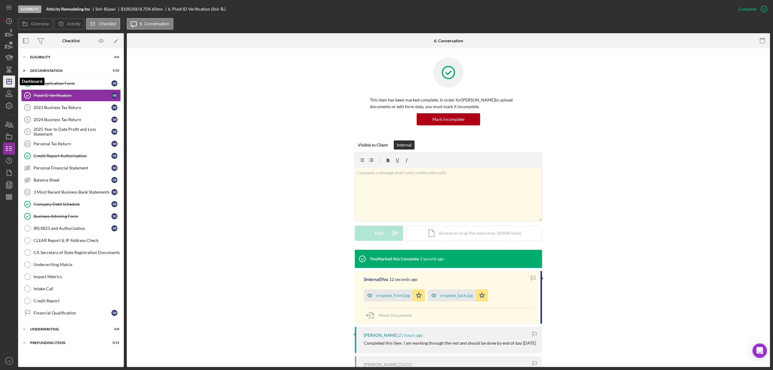
click at [8, 81] on icon "Icon/Dashboard" at bounding box center [9, 81] width 15 height 15
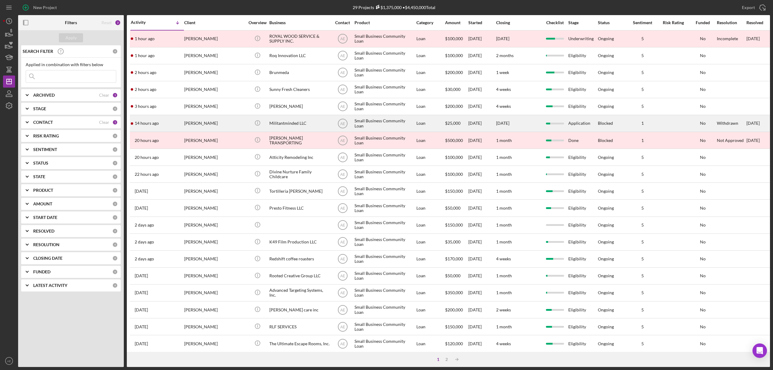
click at [221, 120] on div "[PERSON_NAME]" at bounding box center [214, 123] width 60 height 16
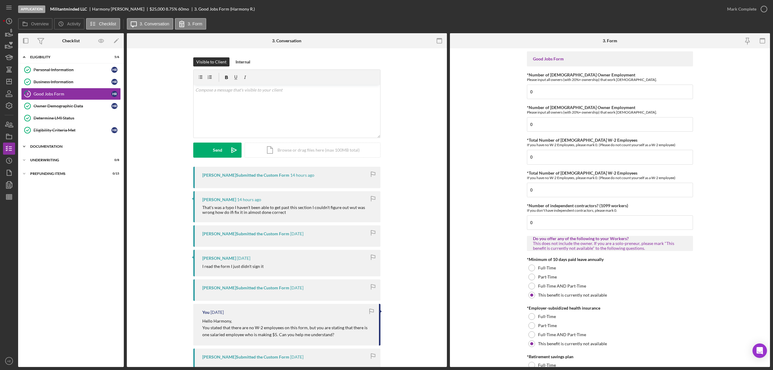
click at [69, 148] on div "Documentation" at bounding box center [73, 147] width 86 height 4
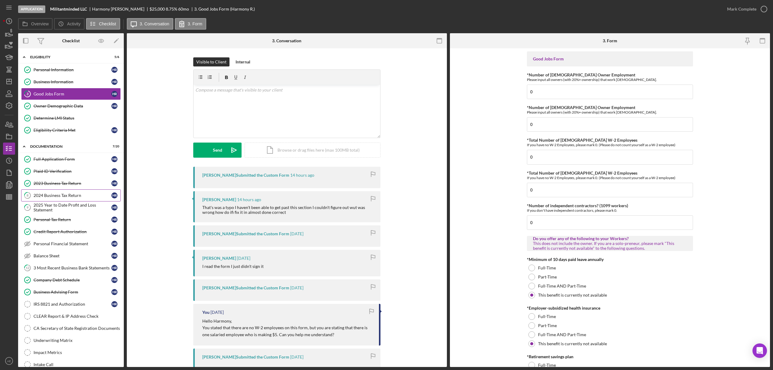
click at [60, 195] on div "2024 Business Tax Return" at bounding box center [73, 195] width 78 height 5
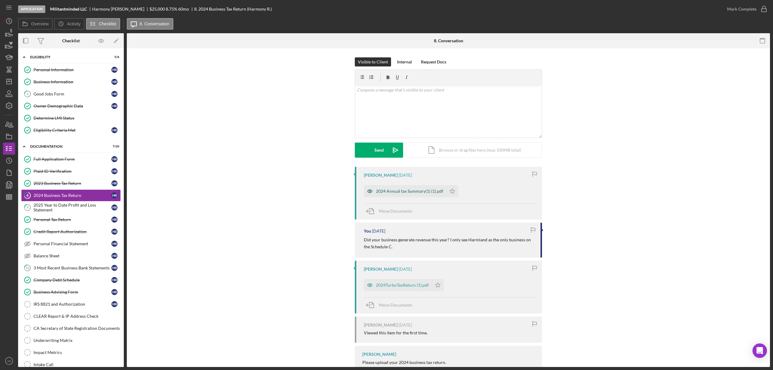
click at [367, 193] on icon "button" at bounding box center [370, 191] width 12 height 12
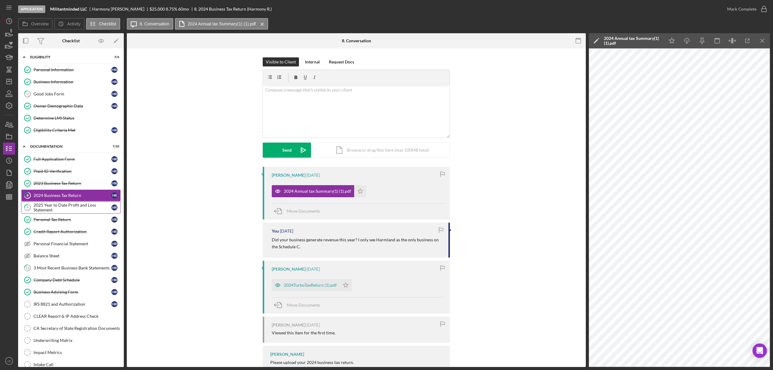
click at [72, 207] on div "2025 Year to Date Profit and Loss Statement" at bounding box center [73, 208] width 78 height 10
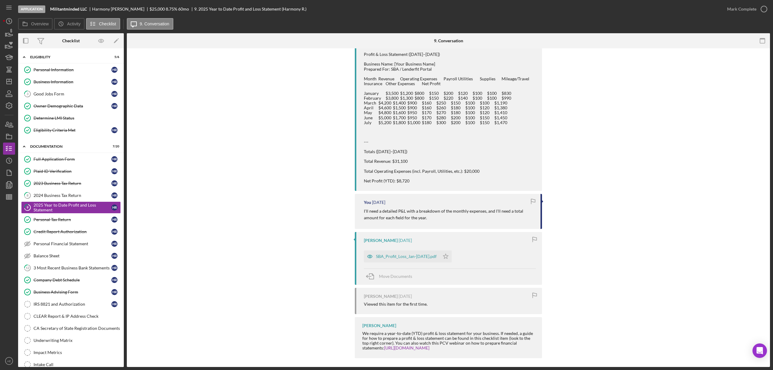
scroll to position [141, 0]
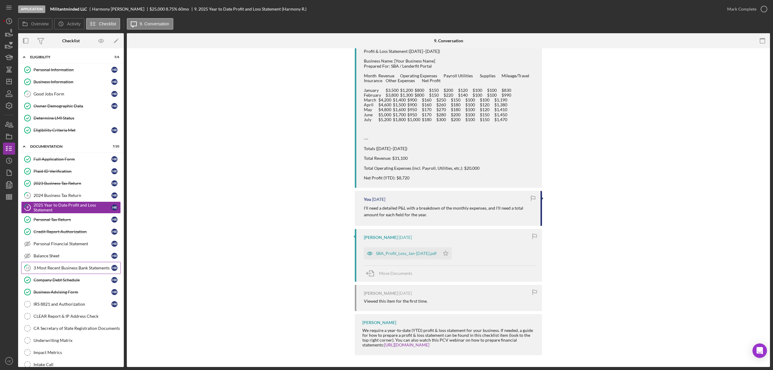
click at [70, 266] on div "3 Most Recent Business Bank Statements" at bounding box center [73, 267] width 78 height 5
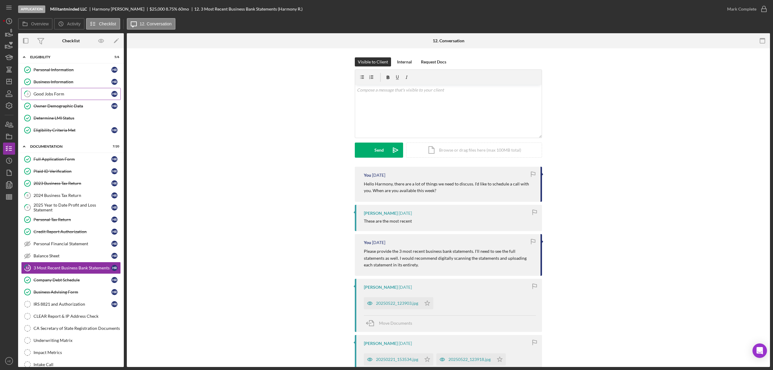
click at [57, 94] on div "Good Jobs Form" at bounding box center [73, 93] width 78 height 5
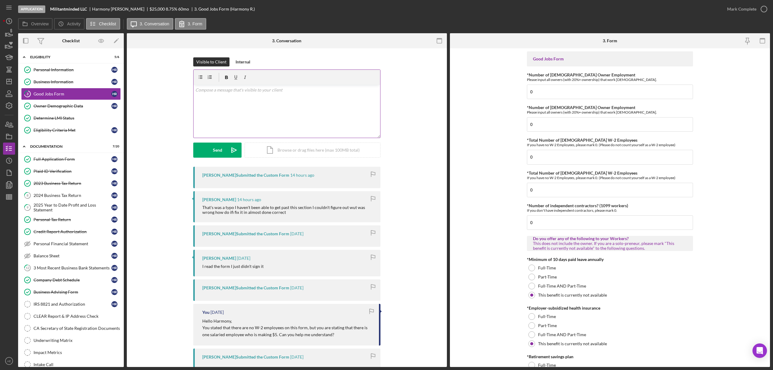
click at [244, 109] on div "v Color teal Color pink Remove color Add row above Add row below Add column bef…" at bounding box center [286, 111] width 187 height 53
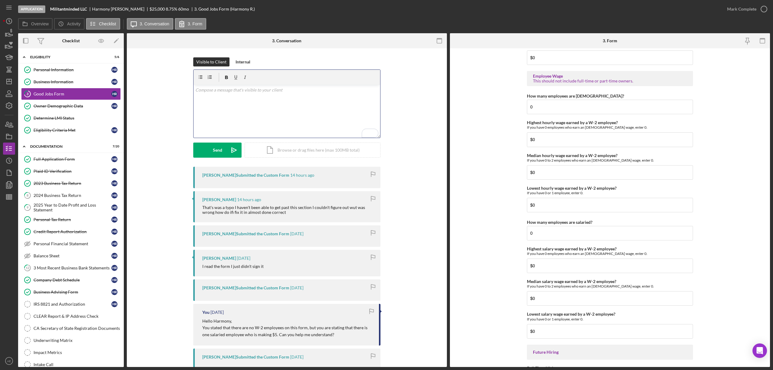
scroll to position [1221, 0]
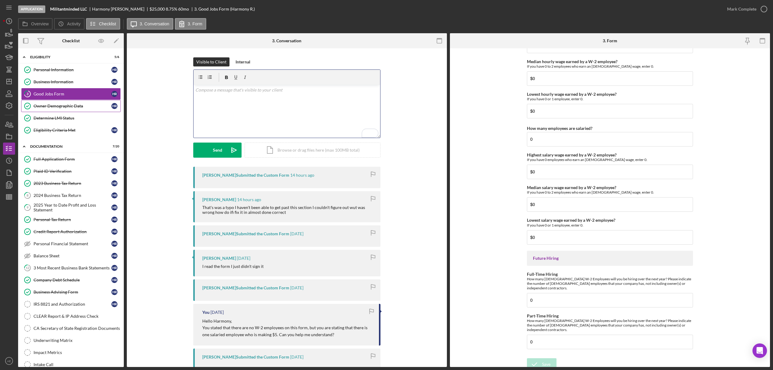
click at [72, 108] on div "Owner Demographic Data" at bounding box center [73, 106] width 78 height 5
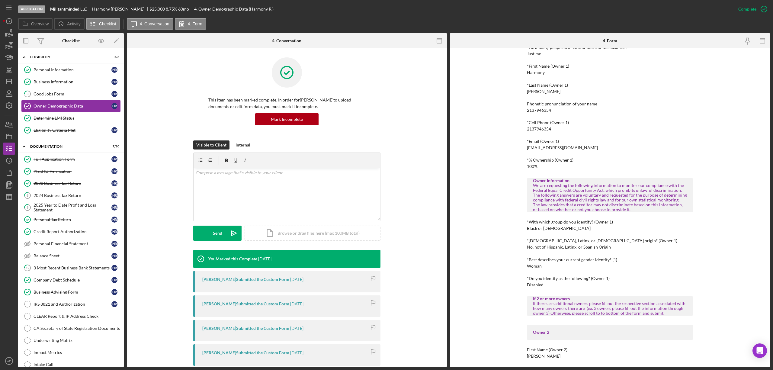
scroll to position [80, 0]
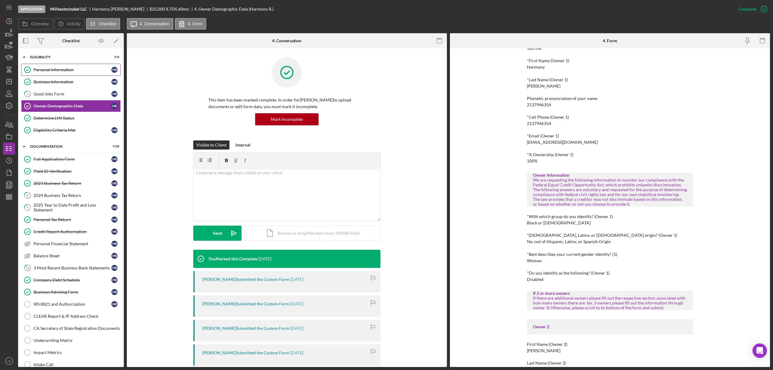
click at [64, 71] on div "Personal Information" at bounding box center [73, 69] width 78 height 5
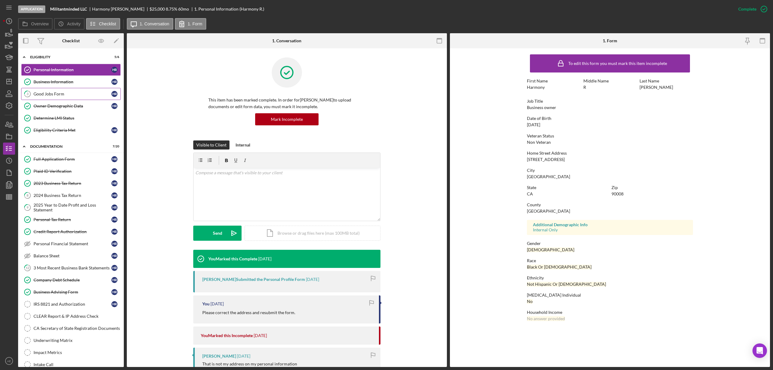
click at [70, 97] on link "3 Good Jobs Form H R" at bounding box center [71, 94] width 100 height 12
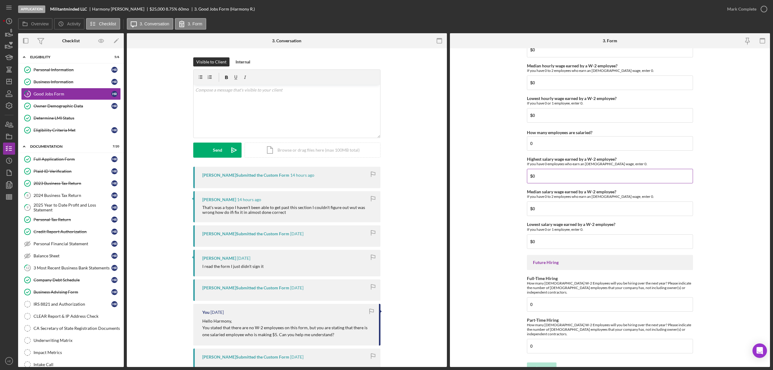
scroll to position [1221, 0]
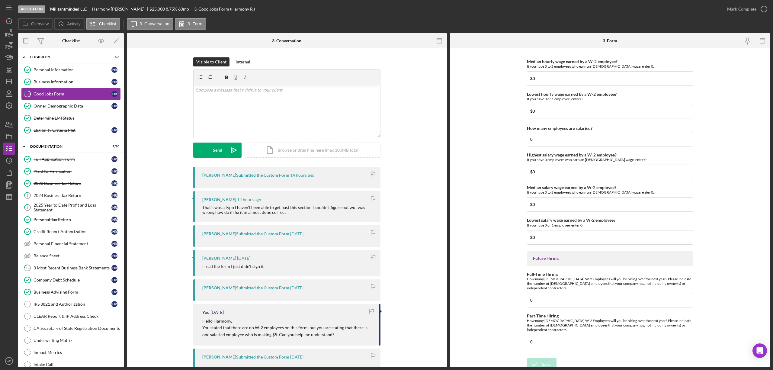
drag, startPoint x: 49, startPoint y: 83, endPoint x: 129, endPoint y: 107, distance: 83.3
click at [50, 83] on div "Business Information" at bounding box center [73, 81] width 78 height 5
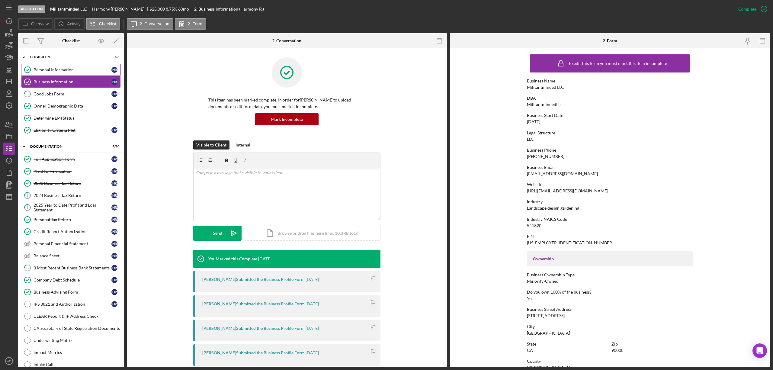
click at [48, 74] on link "Personal Information Personal Information H R" at bounding box center [71, 70] width 100 height 12
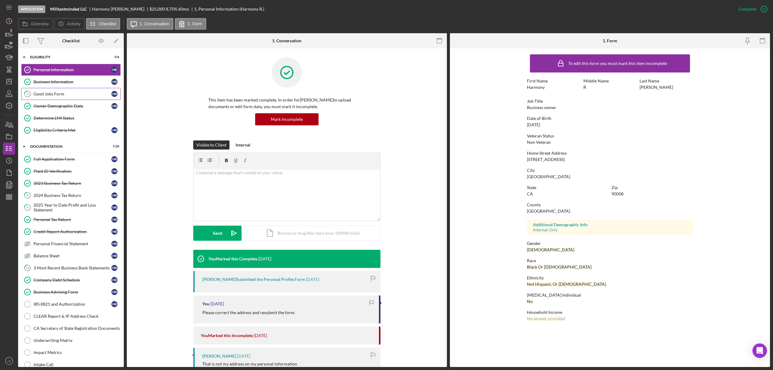
click at [46, 92] on div "Good Jobs Form" at bounding box center [73, 93] width 78 height 5
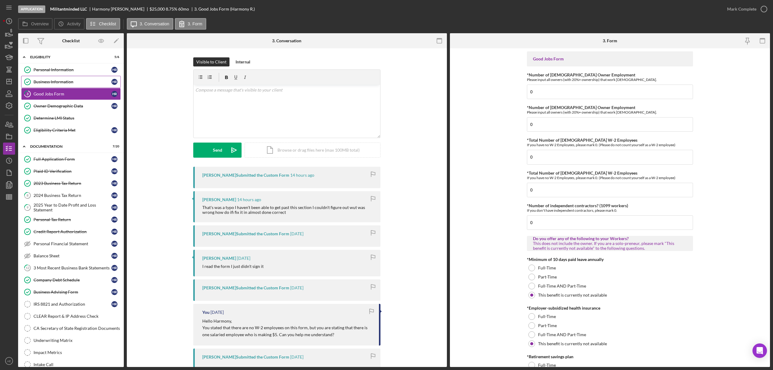
click at [53, 84] on div "Business Information" at bounding box center [73, 81] width 78 height 5
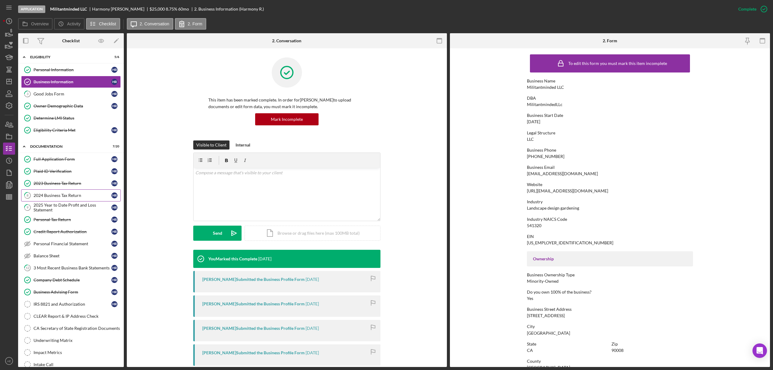
click at [68, 193] on link "8 2024 Business Tax Return H R" at bounding box center [71, 195] width 100 height 12
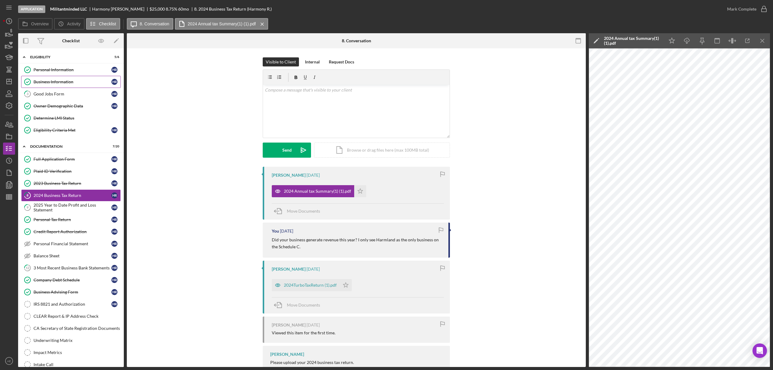
click at [53, 85] on link "Business Information Business Information H R" at bounding box center [71, 82] width 100 height 12
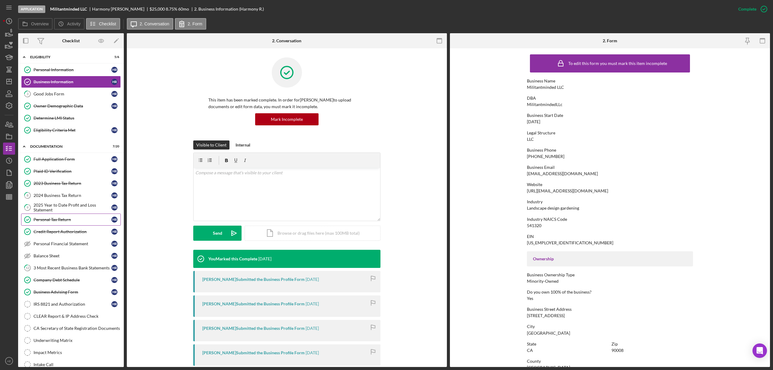
click at [66, 217] on link "Personal Tax Return Personal Tax Return H R" at bounding box center [71, 219] width 100 height 12
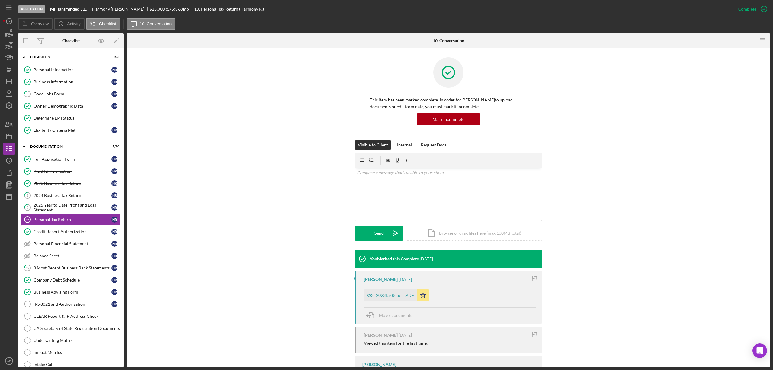
scroll to position [42, 0]
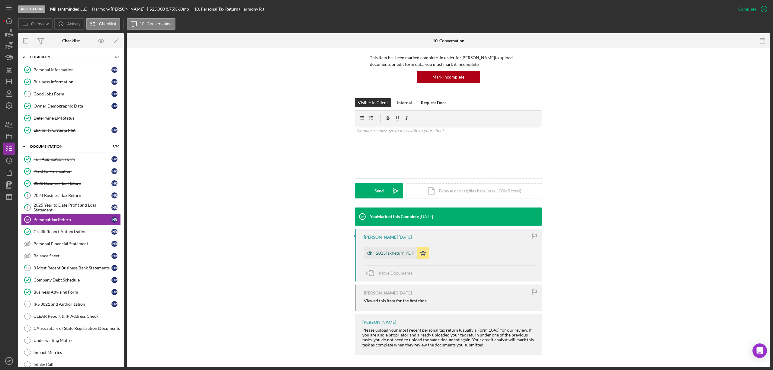
click at [371, 253] on icon "button" at bounding box center [370, 253] width 12 height 12
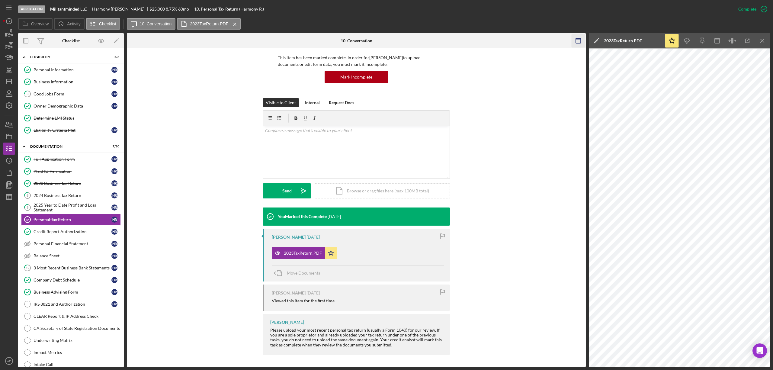
click at [762, 41] on line "button" at bounding box center [761, 40] width 3 height 3
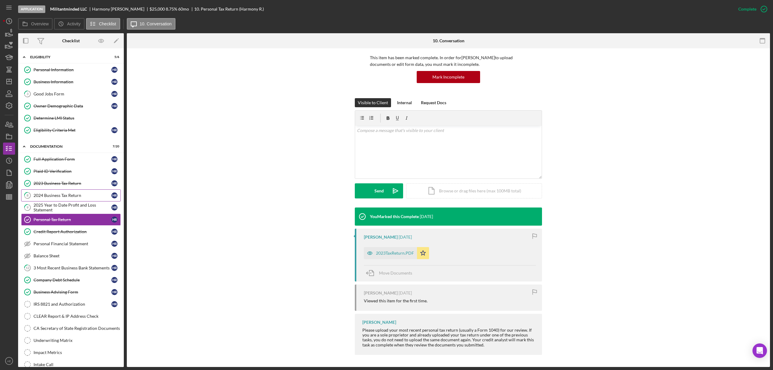
click at [68, 192] on link "8 2024 Business Tax Return H R" at bounding box center [71, 195] width 100 height 12
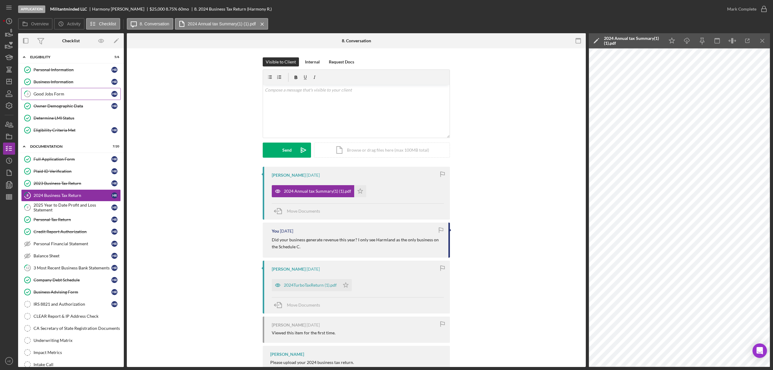
click at [52, 94] on div "Good Jobs Form" at bounding box center [73, 93] width 78 height 5
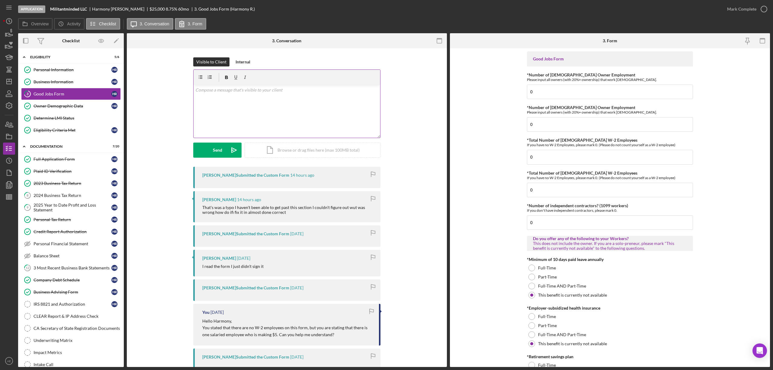
click at [265, 106] on div "v Color teal Color pink Remove color Add row above Add row below Add column bef…" at bounding box center [286, 111] width 187 height 53
click at [279, 107] on div "v Color teal Color pink Remove color Add row above Add row below Add column bef…" at bounding box center [286, 111] width 187 height 53
drag, startPoint x: 528, startPoint y: 74, endPoint x: 607, endPoint y: 75, distance: 79.7
click at [607, 75] on div "*Number of [DEMOGRAPHIC_DATA] Owner Employment Please input all owners (with 20…" at bounding box center [610, 76] width 166 height 9
copy label "Number of [DEMOGRAPHIC_DATA] Owner Employment"
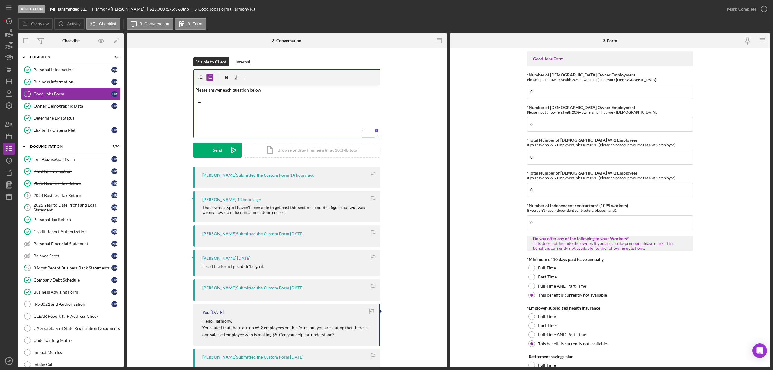
click at [225, 100] on p "To enrich screen reader interactions, please activate Accessibility in Grammarl…" at bounding box center [291, 101] width 174 height 7
drag, startPoint x: 528, startPoint y: 107, endPoint x: 606, endPoint y: 107, distance: 78.5
click at [606, 107] on div "*Number of [DEMOGRAPHIC_DATA] Owner Employment Please input all owners (with 20…" at bounding box center [610, 109] width 166 height 9
copy label "Number of [DEMOGRAPHIC_DATA] Owner Employment"
click at [213, 111] on p "To enrich screen reader interactions, please activate Accessibility in Grammarl…" at bounding box center [291, 109] width 174 height 7
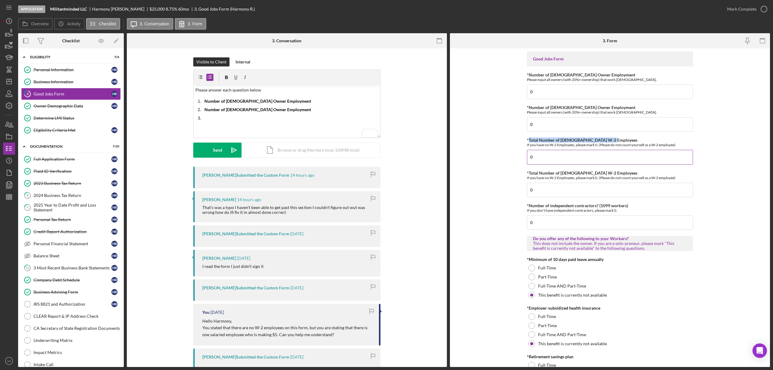
drag, startPoint x: 528, startPoint y: 141, endPoint x: 608, endPoint y: 141, distance: 80.0
click at [608, 141] on div "*Total Number of [DEMOGRAPHIC_DATA] W-2 Employees If you have no W-2 Employees,…" at bounding box center [610, 142] width 166 height 9
copy label "Total Number of [DEMOGRAPHIC_DATA] W-2 Employees"
click at [209, 117] on p "To enrich screen reader interactions, please activate Accessibility in Grammarl…" at bounding box center [291, 118] width 174 height 7
click at [267, 88] on p "Please answer each question below" at bounding box center [286, 90] width 183 height 7
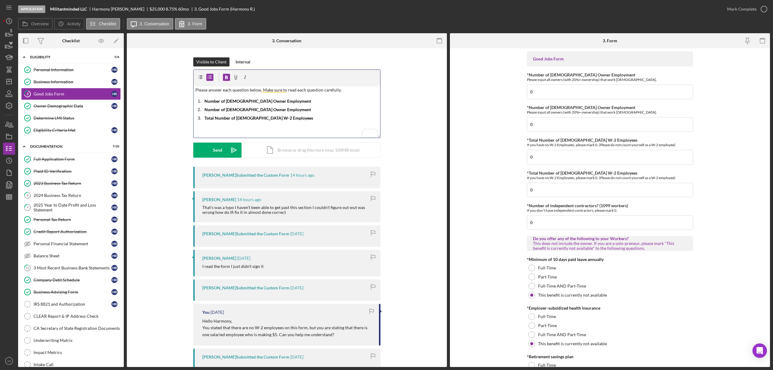
click at [294, 121] on p "Total Number of [DEMOGRAPHIC_DATA] W-2 Employees" at bounding box center [291, 118] width 174 height 7
drag, startPoint x: 527, startPoint y: 174, endPoint x: 607, endPoint y: 175, distance: 80.3
click at [607, 175] on label "*Total Number of [DEMOGRAPHIC_DATA] W-2 Employees" at bounding box center [582, 172] width 110 height 5
copy label "Total Number of [DEMOGRAPHIC_DATA] W-2 Employees"
click at [209, 126] on p "To enrich screen reader interactions, please activate Accessibility in Grammarl…" at bounding box center [291, 126] width 174 height 7
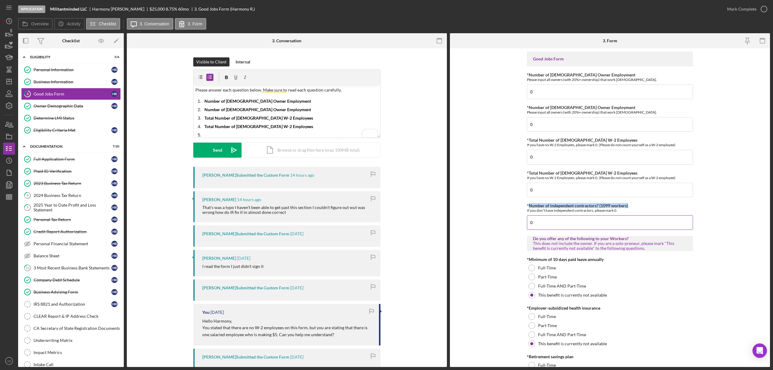
drag, startPoint x: 528, startPoint y: 206, endPoint x: 628, endPoint y: 206, distance: 99.9
click at [628, 206] on div "*Number of independent contractors? (1099 workers) If you don't have independen…" at bounding box center [610, 207] width 166 height 9
copy label "Number of independent contractors? (1099 workers)"
click at [217, 133] on p "To enrich screen reader interactions, please activate Accessibility in Grammarl…" at bounding box center [291, 135] width 174 height 7
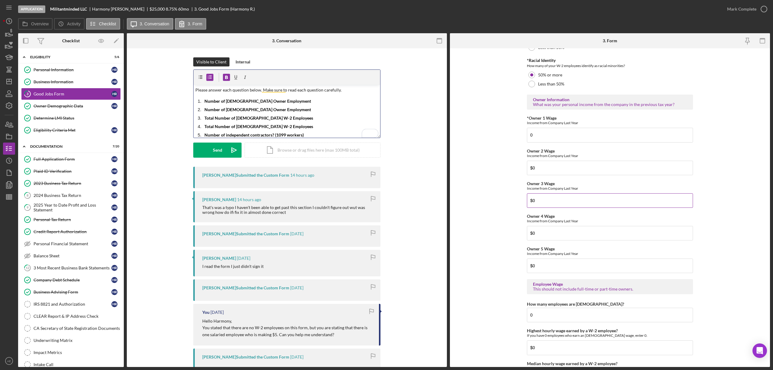
scroll to position [925, 0]
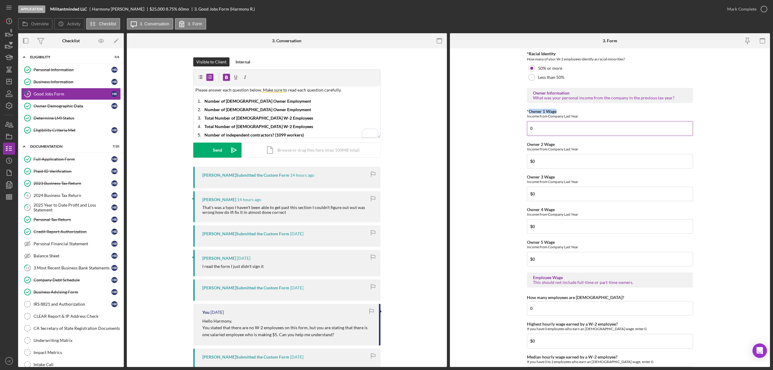
drag, startPoint x: 528, startPoint y: 113, endPoint x: 561, endPoint y: 114, distance: 32.9
click at [561, 114] on div "*Owner 1 Wage Income from Company Last Year" at bounding box center [610, 113] width 166 height 9
copy label "Owner 1 Wage"
click at [316, 133] on p "Number of independent contractors? (1099 workers)" at bounding box center [291, 135] width 174 height 7
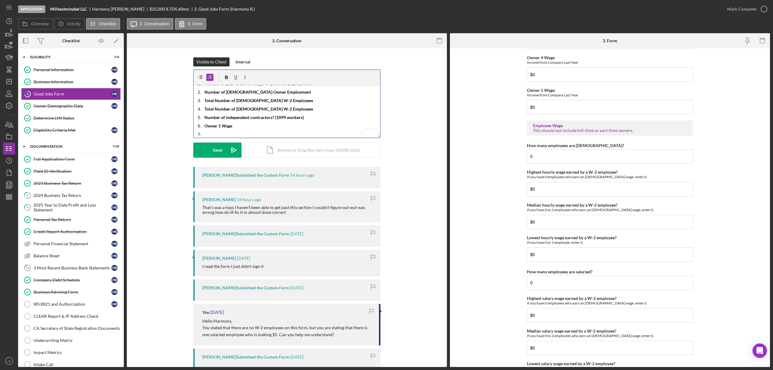
scroll to position [1127, 0]
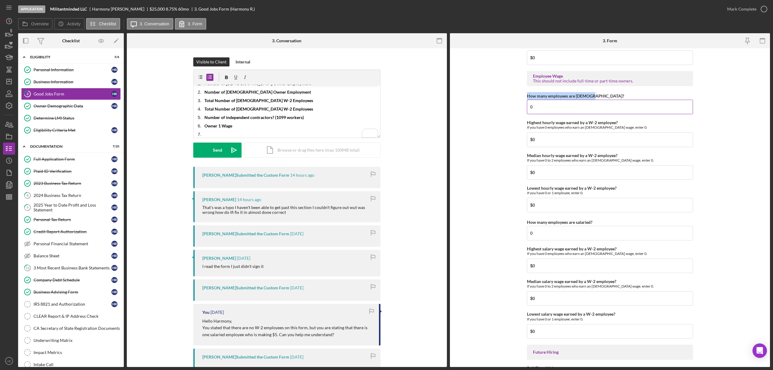
drag, startPoint x: 526, startPoint y: 98, endPoint x: 589, endPoint y: 98, distance: 63.4
click at [589, 98] on div "How many employees are [DEMOGRAPHIC_DATA]?" at bounding box center [610, 96] width 166 height 8
copy label "How many employees are [DEMOGRAPHIC_DATA]?"
click at [231, 131] on p "To enrich screen reader interactions, please activate Accessibility in Grammarl…" at bounding box center [291, 134] width 174 height 7
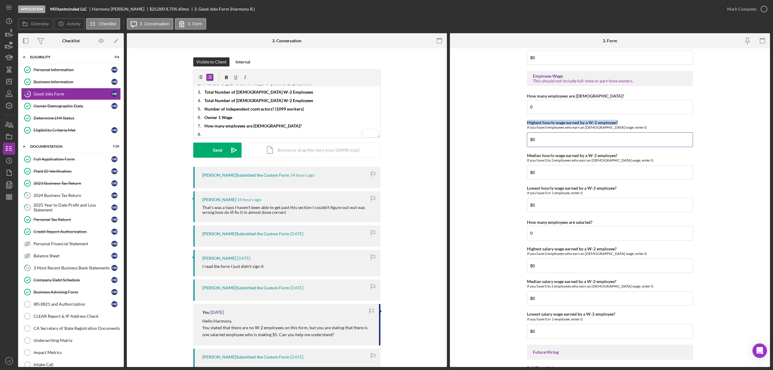
drag, startPoint x: 524, startPoint y: 124, endPoint x: 624, endPoint y: 125, distance: 99.3
click at [624, 125] on form "Good Jobs Form *Number of [DEMOGRAPHIC_DATA] Owner Employment Please input all …" at bounding box center [610, 207] width 320 height 318
copy label "Highest hourly wage earned by a W-2 employee?"
click at [238, 135] on p "To enrich screen reader interactions, please activate Accessibility in Grammarl…" at bounding box center [291, 134] width 174 height 7
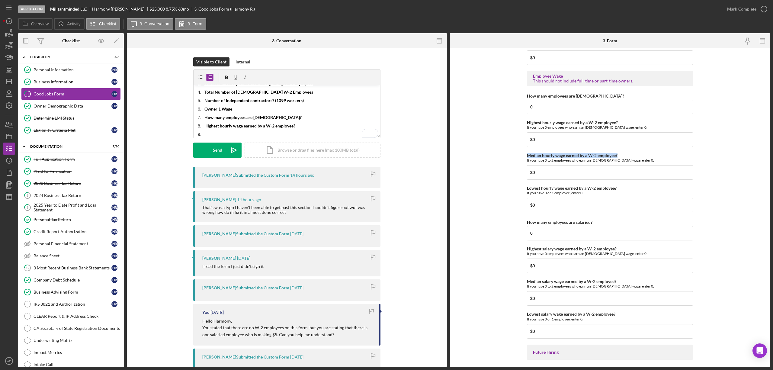
drag, startPoint x: 526, startPoint y: 157, endPoint x: 630, endPoint y: 154, distance: 104.5
copy label "Median hourly wage earned by a W-2 employee?"
click at [249, 136] on p "To enrich screen reader interactions, please activate Accessibility in Grammarl…" at bounding box center [291, 134] width 174 height 7
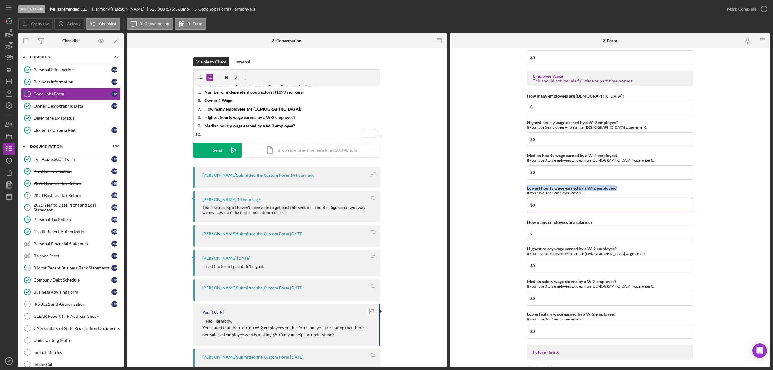
drag, startPoint x: 525, startPoint y: 190, endPoint x: 622, endPoint y: 190, distance: 96.3
click at [622, 190] on div "Lowest hourly wage earned by a W-2 employee? If you have 0 or 1 employee, enter…" at bounding box center [610, 190] width 166 height 9
copy label "Lowest hourly wage earned by a W-2 employee?"
click at [225, 129] on ol "Number of [DEMOGRAPHIC_DATA] Owner Employment Number of [DEMOGRAPHIC_DATA] Owne…" at bounding box center [286, 96] width 187 height 83
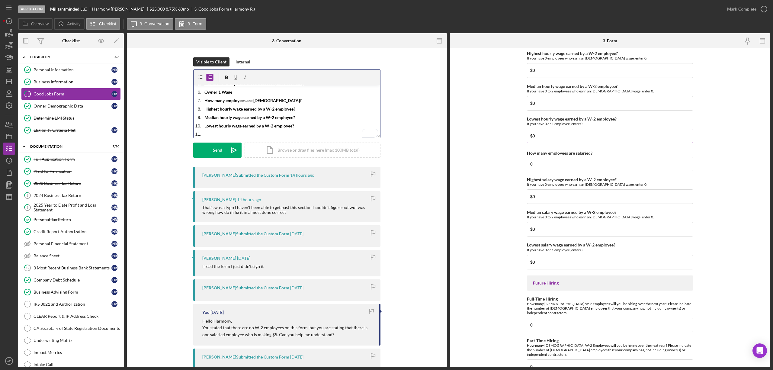
scroll to position [1207, 0]
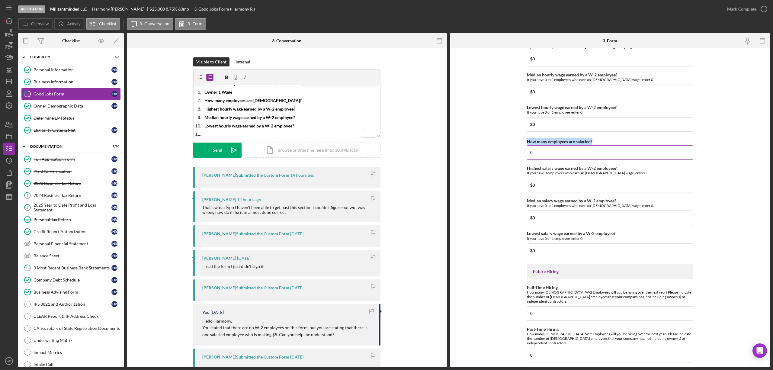
drag, startPoint x: 525, startPoint y: 144, endPoint x: 595, endPoint y: 144, distance: 69.7
click at [595, 144] on div "How many employees are salaried?" at bounding box center [610, 142] width 166 height 8
click at [243, 134] on p "To enrich screen reader interactions, please activate Accessibility in Grammarl…" at bounding box center [291, 134] width 174 height 7
drag, startPoint x: 525, startPoint y: 171, endPoint x: 642, endPoint y: 171, distance: 117.7
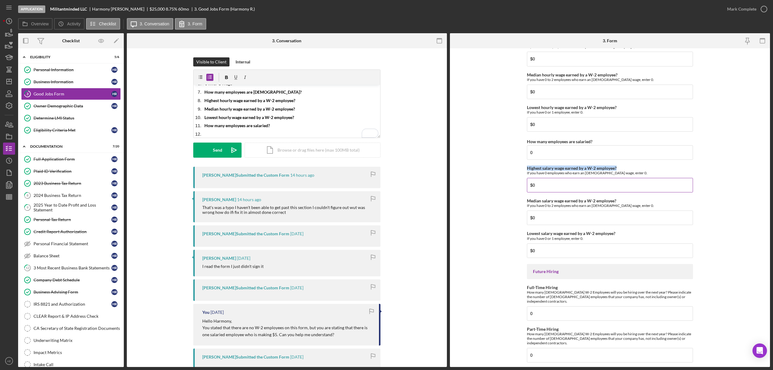
click at [642, 171] on form "Good Jobs Form *Number of [DEMOGRAPHIC_DATA] Owner Employment Please input all …" at bounding box center [610, 207] width 320 height 318
click at [214, 134] on p "To enrich screen reader interactions, please activate Accessibility in Grammarl…" at bounding box center [291, 134] width 174 height 7
drag, startPoint x: 527, startPoint y: 205, endPoint x: 619, endPoint y: 203, distance: 92.1
click at [619, 203] on div "Median salary wage earned by a W-2 employee? If you have 0 to 2 employees who e…" at bounding box center [610, 202] width 166 height 9
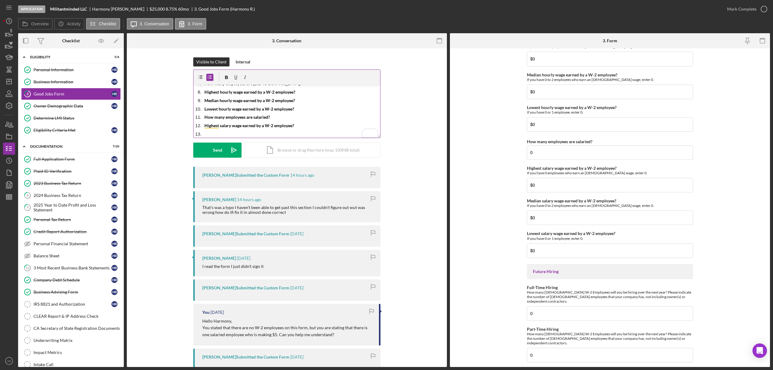
click at [223, 135] on p "To enrich screen reader interactions, please activate Accessibility in Grammarl…" at bounding box center [291, 134] width 174 height 7
drag, startPoint x: 236, startPoint y: 131, endPoint x: 192, endPoint y: 127, distance: 43.9
click at [193, 127] on div "v Color teal Color pink Remove color Add row above Add row below Add column bef…" at bounding box center [286, 103] width 187 height 69
click at [213, 147] on div "Send" at bounding box center [217, 149] width 9 height 15
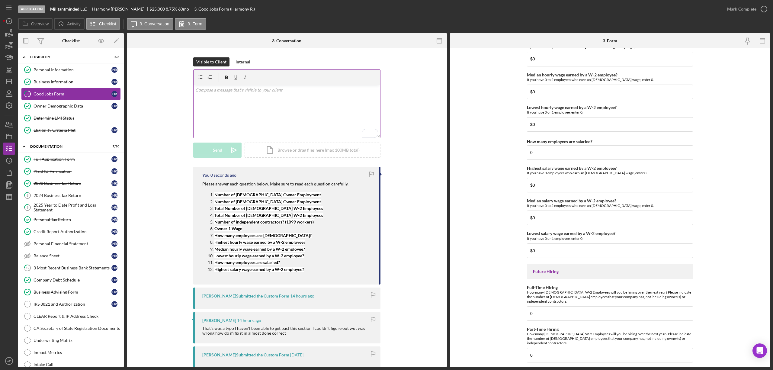
click at [222, 117] on div "v Color teal Color pink Remove color Add row above Add row below Add column bef…" at bounding box center [286, 111] width 187 height 53
drag, startPoint x: 525, startPoint y: 207, endPoint x: 622, endPoint y: 207, distance: 97.2
click at [622, 207] on form "Good Jobs Form *Number of [DEMOGRAPHIC_DATA] Owner Employment Please input all …" at bounding box center [610, 207] width 320 height 318
click at [219, 92] on p "To enrich screen reader interactions, please activate Accessibility in Grammarl…" at bounding box center [291, 92] width 174 height 7
drag, startPoint x: 524, startPoint y: 237, endPoint x: 331, endPoint y: 150, distance: 211.8
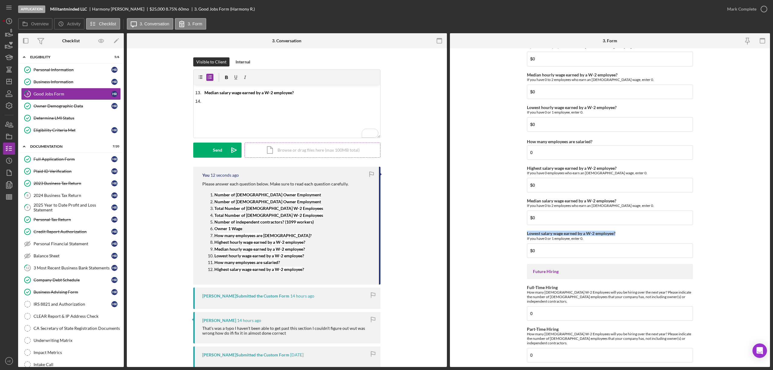
click at [629, 235] on form "Good Jobs Form *Number of [DEMOGRAPHIC_DATA] Owner Employment Please input all …" at bounding box center [610, 207] width 320 height 318
click at [217, 101] on p "To enrich screen reader interactions, please activate Accessibility in Grammarl…" at bounding box center [291, 101] width 174 height 7
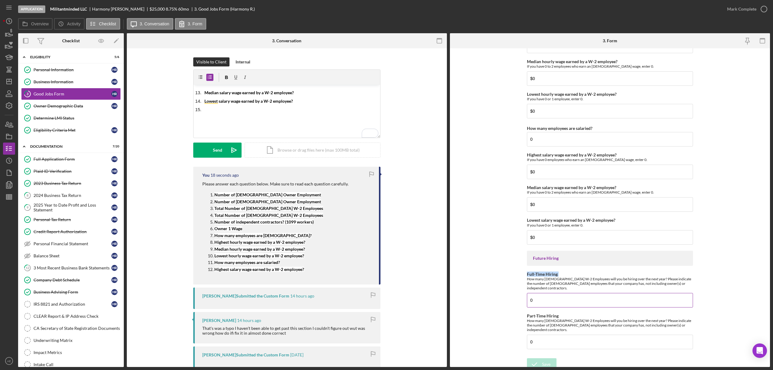
drag, startPoint x: 526, startPoint y: 283, endPoint x: 683, endPoint y: 291, distance: 157.2
click at [683, 291] on div "Full-Time Hiring How many [DEMOGRAPHIC_DATA] W-2 Employees will you be hiring o…" at bounding box center [610, 290] width 166 height 36
click at [233, 110] on p "To enrich screen reader interactions, please activate Accessibility in Grammarl…" at bounding box center [291, 109] width 174 height 7
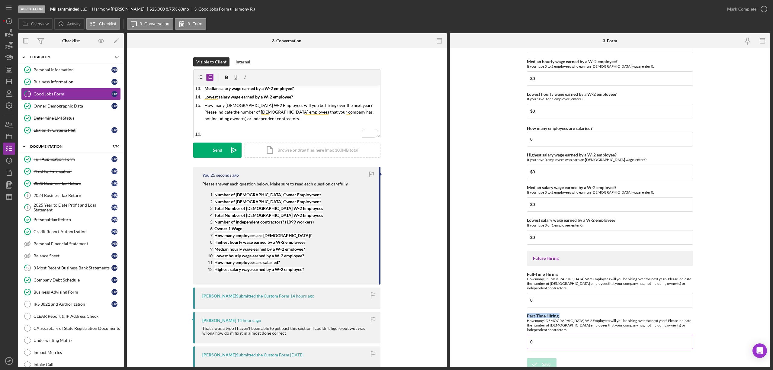
drag, startPoint x: 525, startPoint y: 320, endPoint x: 690, endPoint y: 329, distance: 165.0
click at [690, 329] on form "Good Jobs Form *Number of [DEMOGRAPHIC_DATA] Owner Employment Please input all …" at bounding box center [610, 207] width 320 height 318
click at [226, 132] on p "To enrich screen reader interactions, please activate Accessibility in Grammarl…" at bounding box center [291, 134] width 174 height 7
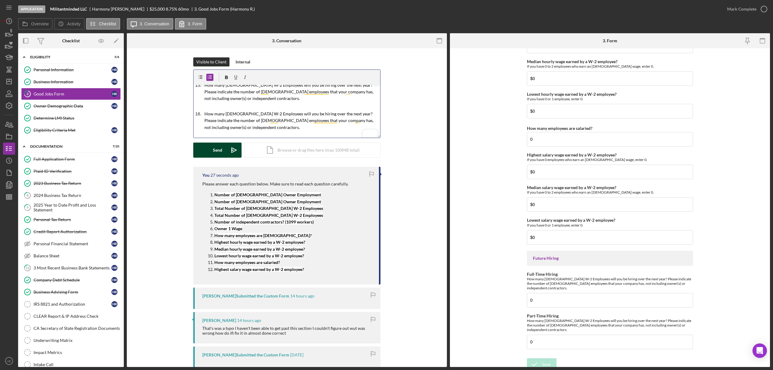
click at [215, 150] on div "Send" at bounding box center [217, 149] width 9 height 15
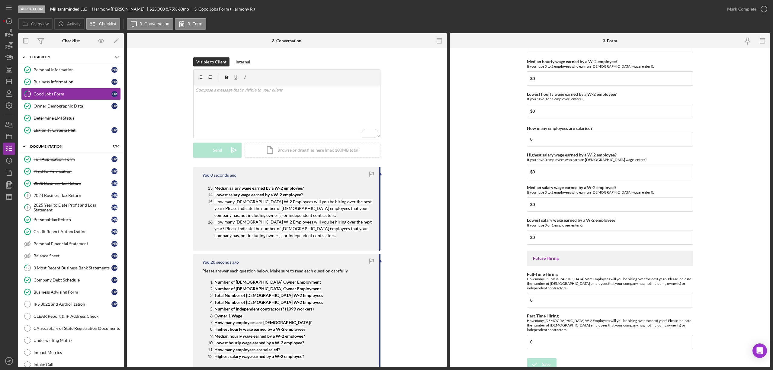
scroll to position [0, 0]
click at [13, 79] on icon "Icon/Dashboard" at bounding box center [9, 81] width 15 height 15
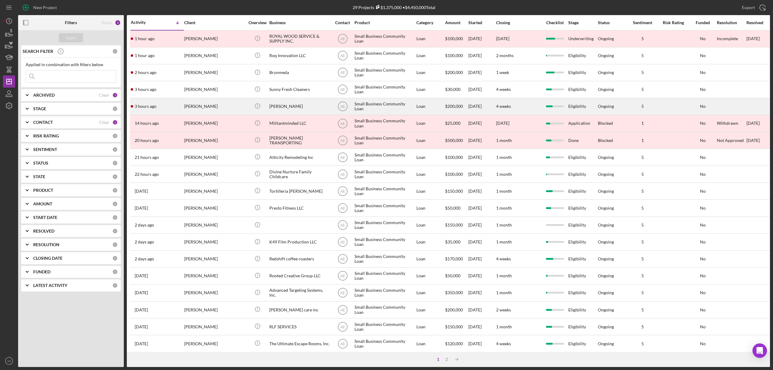
click at [213, 109] on div "[PERSON_NAME]" at bounding box center [214, 106] width 60 height 16
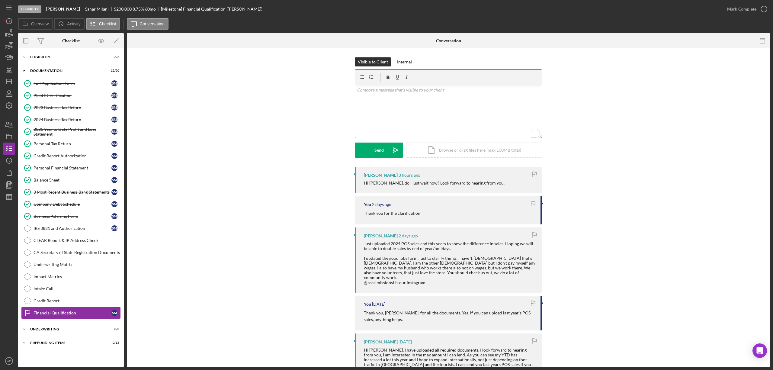
click at [379, 108] on div "v Color teal Color pink Remove color Add row above Add row below Add column bef…" at bounding box center [448, 111] width 187 height 53
click at [441, 92] on p "Correct, your application is now in my underwritiing queue." at bounding box center [448, 90] width 183 height 7
click at [483, 88] on p "Correct, your application is now in my underwriting queue." at bounding box center [448, 90] width 183 height 7
drag, startPoint x: 452, startPoint y: 98, endPoint x: 430, endPoint y: 97, distance: 22.1
click at [430, 97] on p "Correct, your application is now in my underwriting queue. There's a few applic…" at bounding box center [448, 94] width 183 height 14
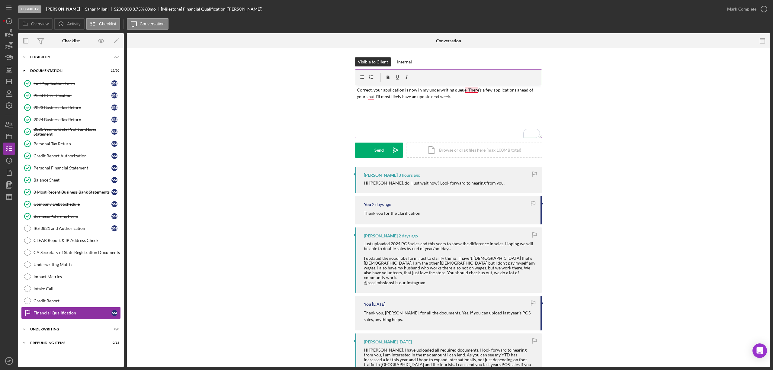
click at [467, 87] on p "Correct, your application is now in my underwriting queue. There's a few applic…" at bounding box center [448, 94] width 183 height 14
click at [469, 89] on p "Correct, your application is now in my underwriting queue. There's a few applic…" at bounding box center [448, 94] width 183 height 14
click at [369, 95] on p "Correct, your application is now in my underwriting queue. There are a few appl…" at bounding box center [448, 94] width 183 height 14
click at [378, 149] on div "Send" at bounding box center [378, 149] width 9 height 15
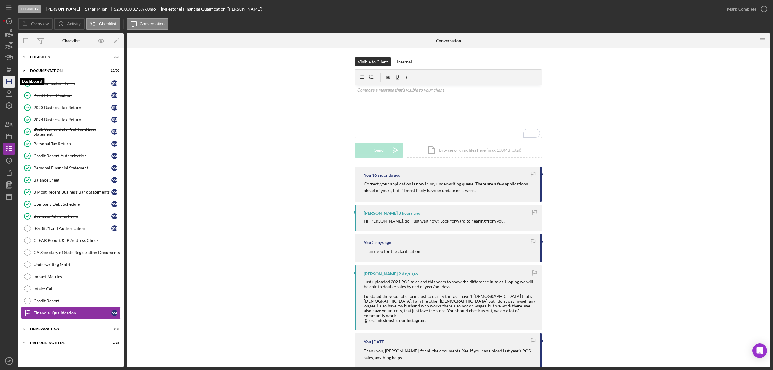
click at [3, 75] on icon "Icon/Dashboard" at bounding box center [9, 81] width 15 height 15
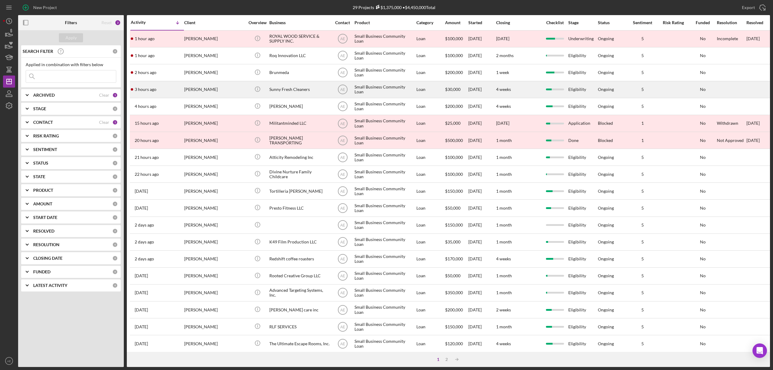
click at [236, 89] on div "[PERSON_NAME]" at bounding box center [214, 89] width 60 height 16
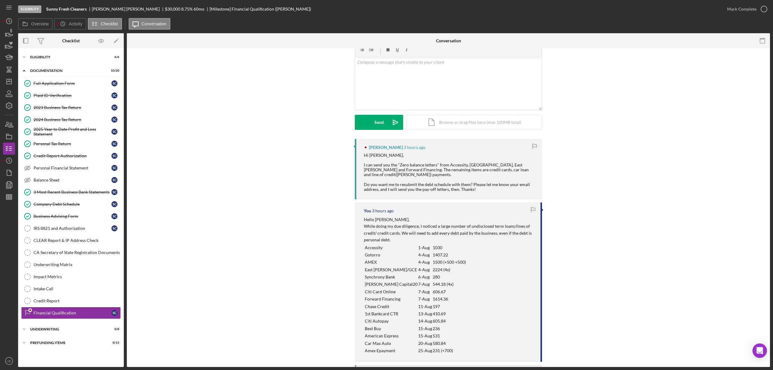
scroll to position [40, 0]
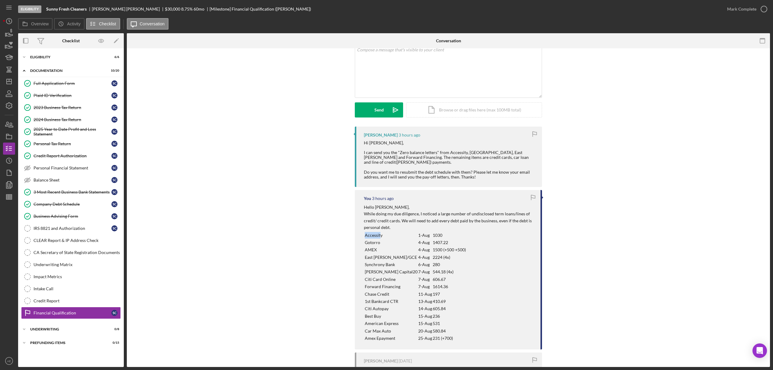
drag, startPoint x: 365, startPoint y: 231, endPoint x: 380, endPoint y: 231, distance: 15.1
click at [380, 232] on p "Accessity" at bounding box center [391, 235] width 53 height 7
drag, startPoint x: 362, startPoint y: 238, endPoint x: 383, endPoint y: 238, distance: 20.2
click at [383, 239] on tr "Gotorro [DATE].22" at bounding box center [415, 242] width 102 height 7
drag, startPoint x: 362, startPoint y: 252, endPoint x: 408, endPoint y: 251, distance: 45.9
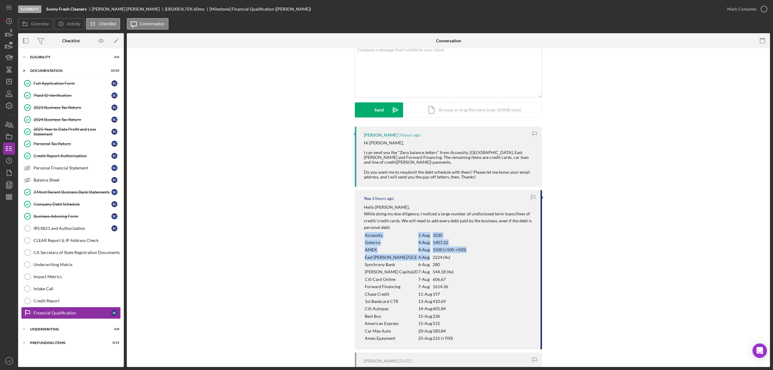
click at [410, 251] on div "You 3 hours ago Hello [PERSON_NAME], While doing my due diligence, I noticed a …" at bounding box center [448, 270] width 187 height 160
click at [418, 254] on p "4-Aug" at bounding box center [425, 257] width 14 height 7
click at [395, 254] on p "East [PERSON_NAME]/GCE" at bounding box center [391, 257] width 53 height 7
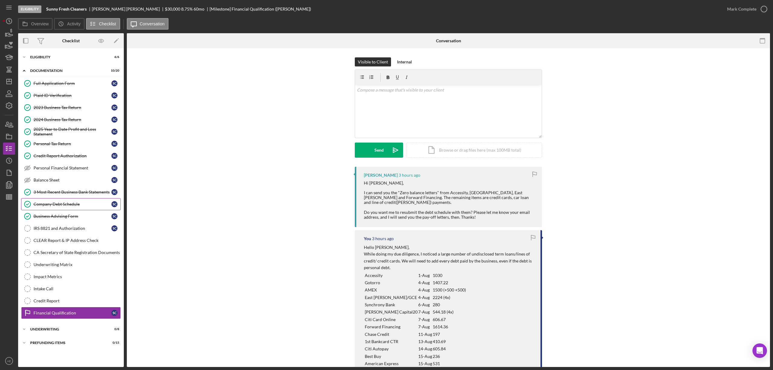
click at [65, 203] on link "Company Debt Schedule Company Debt Schedule S C" at bounding box center [71, 204] width 100 height 12
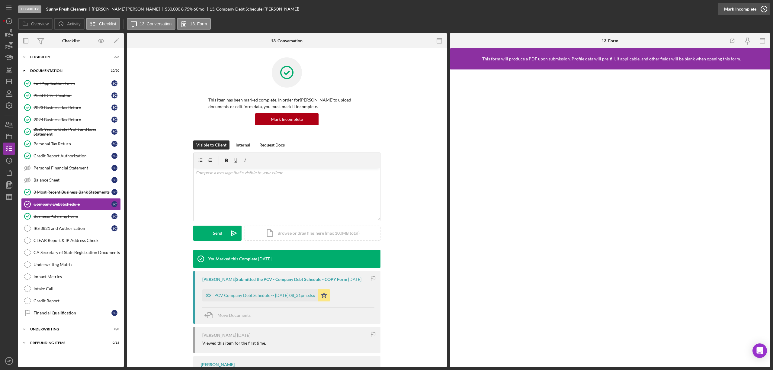
click at [739, 8] on div "Mark Incomplete" at bounding box center [740, 9] width 32 height 12
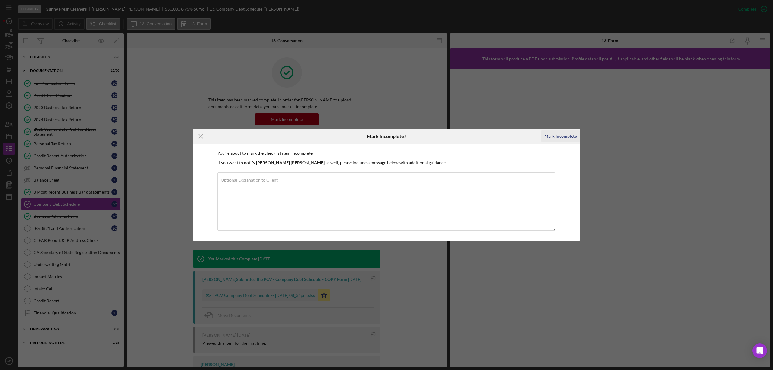
click at [546, 134] on div "Mark Incomplete" at bounding box center [560, 136] width 32 height 12
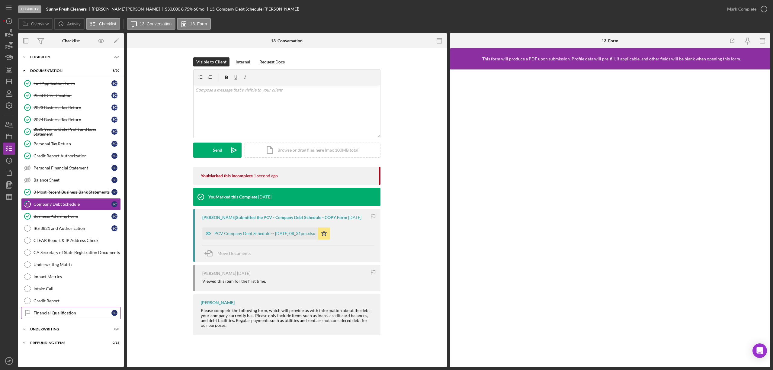
click at [66, 315] on div "Financial Qualification" at bounding box center [73, 312] width 78 height 5
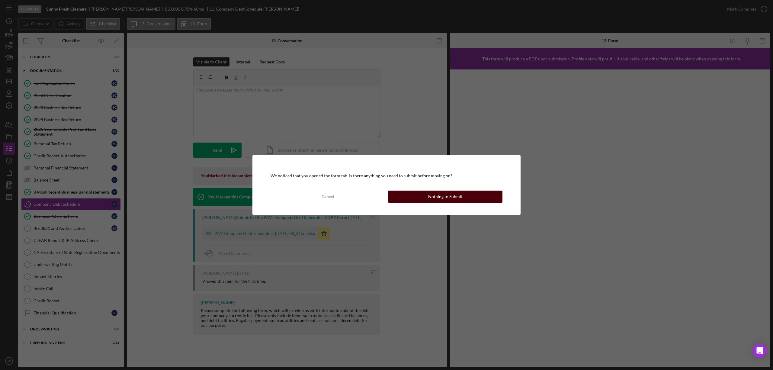
click at [426, 190] on button "Nothing to Submit" at bounding box center [445, 196] width 114 height 12
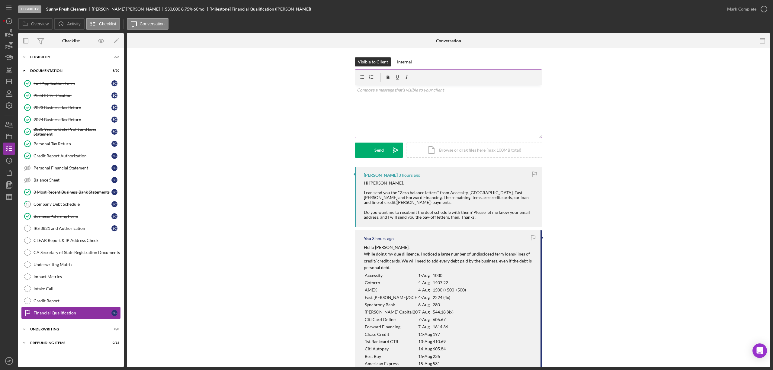
click at [424, 117] on div "v Color teal Color pink Remove color Add row above Add row below Add column bef…" at bounding box center [448, 111] width 187 height 53
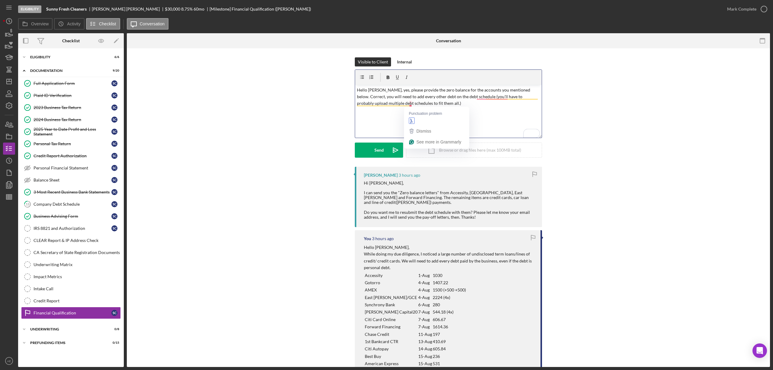
click at [409, 104] on p "Hello [PERSON_NAME], yes, please provide the zero balance for the accounts you …" at bounding box center [448, 97] width 183 height 20
click at [484, 93] on p "Hello [PERSON_NAME], yes, please provide the zero balance for the accounts you …" at bounding box center [448, 97] width 183 height 20
click at [487, 97] on p "Hello [PERSON_NAME], yes, please provide the zero balance for the accounts you …" at bounding box center [448, 97] width 183 height 20
click at [374, 151] on div "Send" at bounding box center [378, 149] width 9 height 15
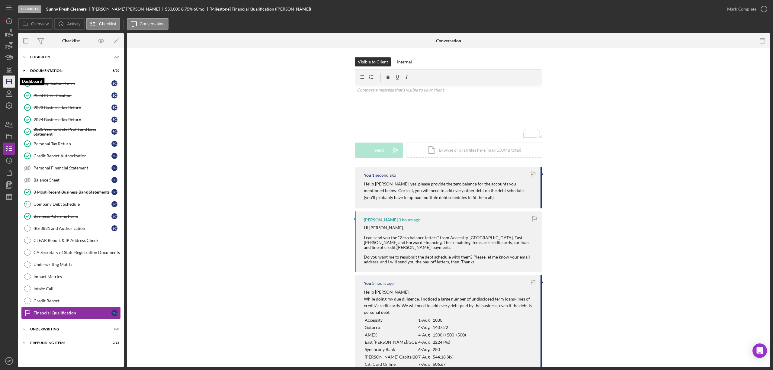
click at [12, 82] on icon "Icon/Dashboard" at bounding box center [9, 81] width 15 height 15
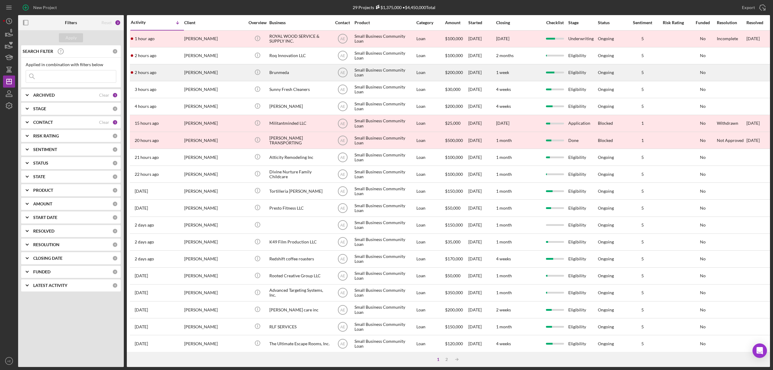
click at [295, 74] on div "Brunmeda" at bounding box center [299, 73] width 60 height 16
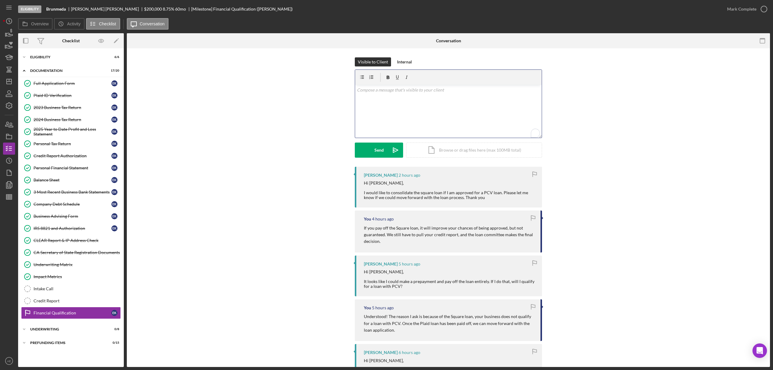
click at [405, 114] on div "v Color teal Color pink Remove color Add row above Add row below Add column bef…" at bounding box center [448, 111] width 187 height 53
click at [391, 91] on p "Just to clarify, you can consolidate the square loan?" at bounding box center [448, 90] width 183 height 7
click at [458, 93] on div "v Color teal Color pink Remove color Add row above Add row below Add column bef…" at bounding box center [448, 111] width 187 height 53
click at [385, 148] on button "Send Icon/icon-invite-send" at bounding box center [379, 149] width 48 height 15
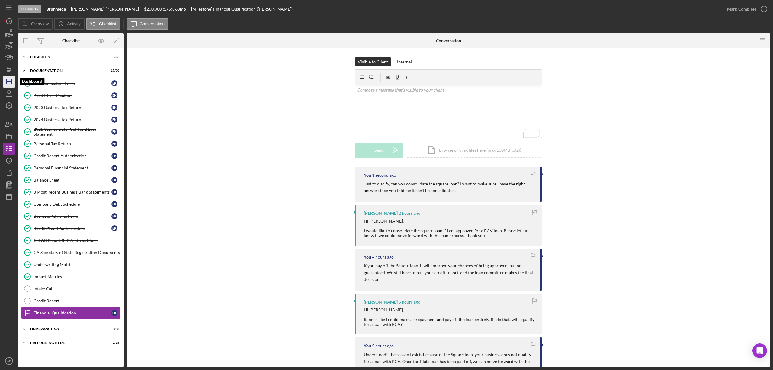
click at [13, 81] on icon "Icon/Dashboard" at bounding box center [9, 81] width 15 height 15
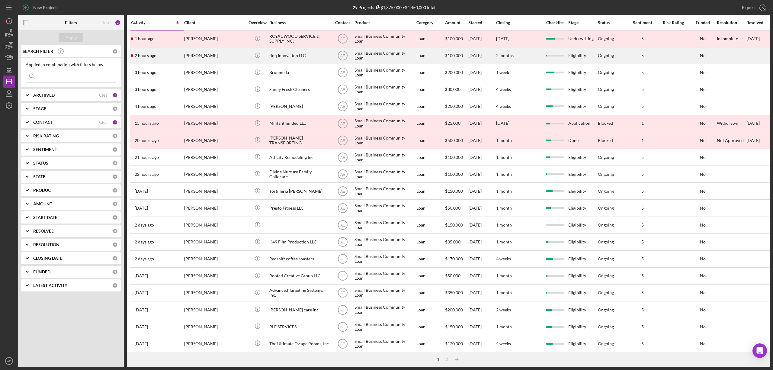
click at [235, 57] on div "[PERSON_NAME]" at bounding box center [214, 56] width 60 height 16
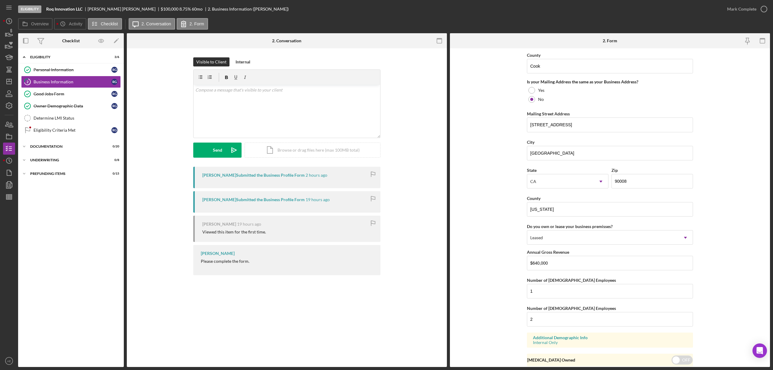
scroll to position [468, 0]
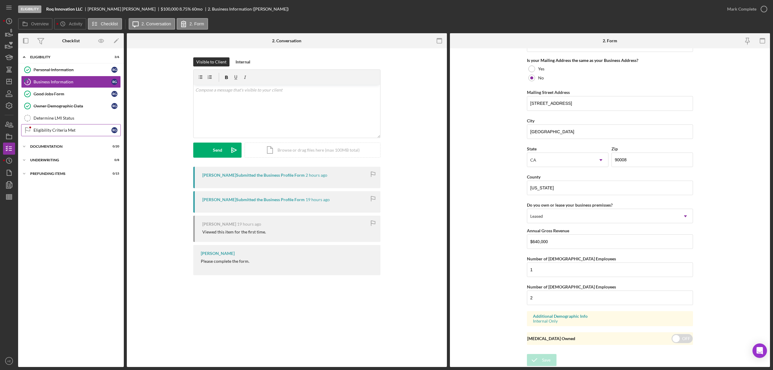
click at [34, 132] on icon "Eligibility Criteria Met" at bounding box center [27, 130] width 15 height 15
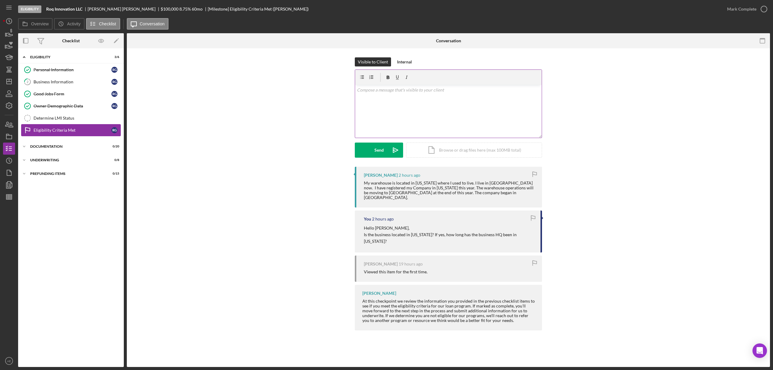
click at [411, 127] on div "v Color teal Color pink Remove color Add row above Add row below Add column bef…" at bounding box center [448, 111] width 187 height 53
drag, startPoint x: 444, startPoint y: 86, endPoint x: 420, endPoint y: 90, distance: 25.1
click at [420, 90] on div "v Color teal Color pink Remove color Add row above Add row below Add column bef…" at bounding box center [448, 111] width 187 height 53
click at [394, 92] on p "Understood! What's the business headquarters located?" at bounding box center [448, 90] width 183 height 7
click at [473, 90] on p "Understood! Where is the business headquarters located?" at bounding box center [448, 90] width 183 height 7
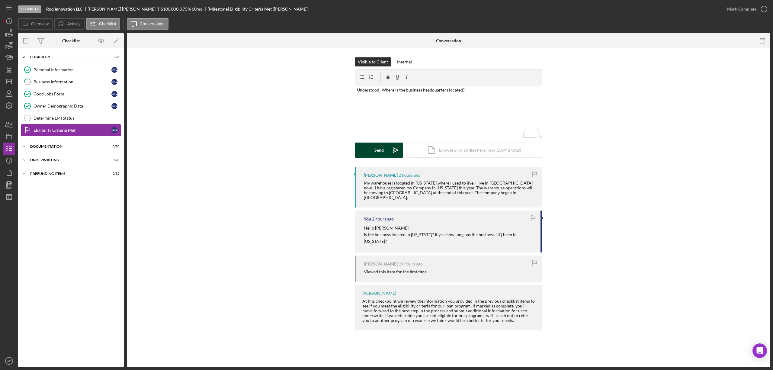
click at [381, 151] on div "Send" at bounding box center [378, 149] width 9 height 15
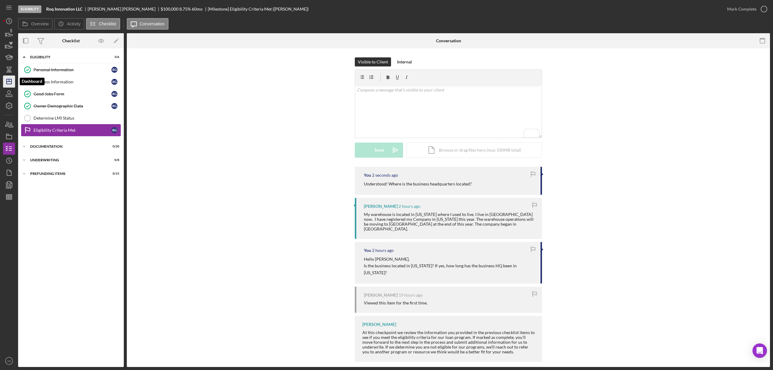
click at [5, 85] on icon "Icon/Dashboard" at bounding box center [9, 81] width 15 height 15
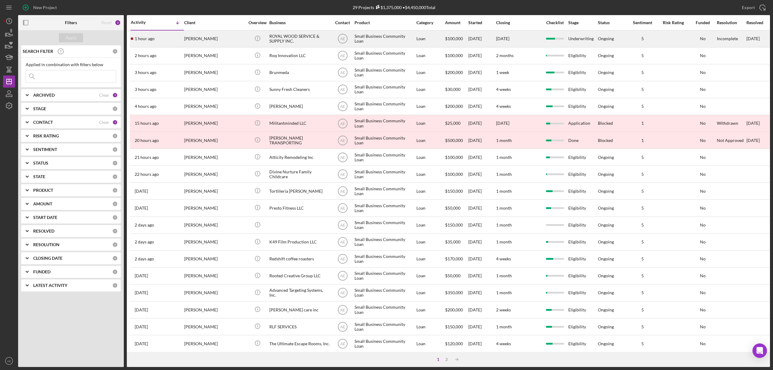
click at [219, 40] on div "[PERSON_NAME]" at bounding box center [214, 39] width 60 height 16
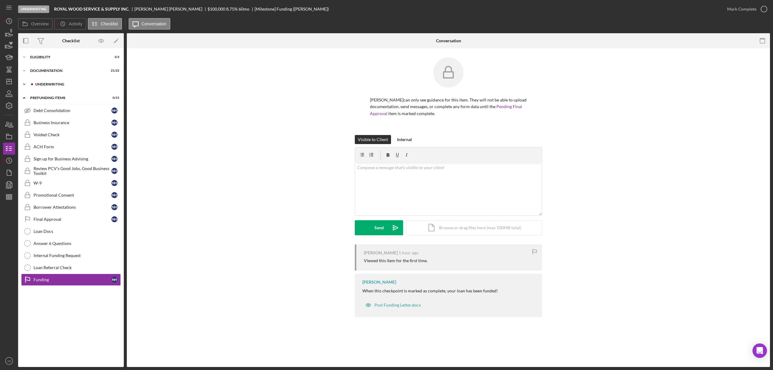
click at [69, 80] on div "Icon/Expander Underwriting 1 / 9" at bounding box center [71, 84] width 106 height 12
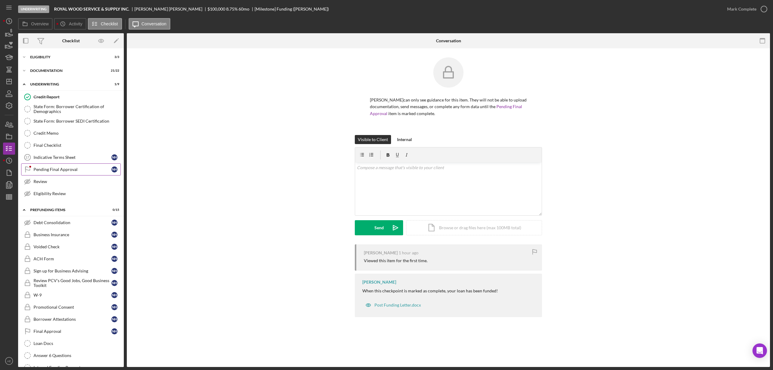
click at [55, 172] on div "Pending Final Approval" at bounding box center [73, 169] width 78 height 5
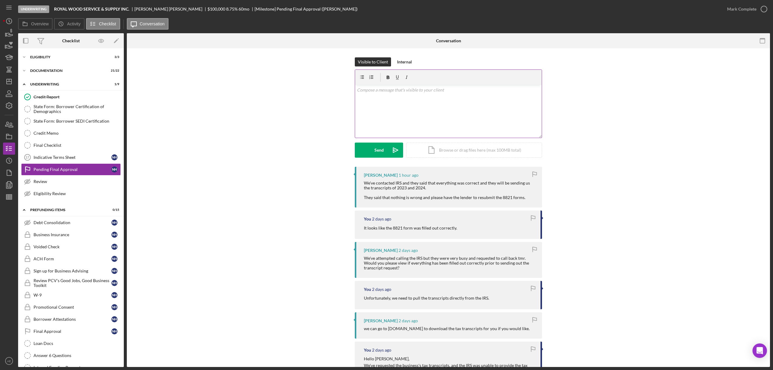
click at [410, 100] on div "v Color teal Color pink Remove color Add row above Add row below Add column bef…" at bounding box center [448, 111] width 187 height 53
click at [427, 86] on div "v Color teal Color pink Remove color Add row above Add row below Add column bef…" at bounding box center [448, 111] width 187 height 53
click at [427, 90] on p "Thank you for letting me know. I've reorder the transcripts." at bounding box center [448, 90] width 183 height 7
click at [472, 89] on p "Thank you for letting me know. I've re-ordered the transcripts." at bounding box center [448, 90] width 183 height 7
click at [486, 88] on p "Thank you for letting me know. I've re-ordered the transcripts. Once I recieved…" at bounding box center [448, 94] width 183 height 14
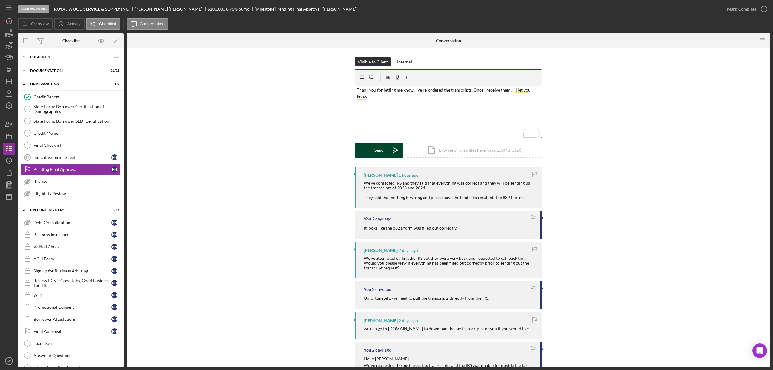
click at [365, 154] on button "Send Icon/icon-invite-send" at bounding box center [379, 149] width 48 height 15
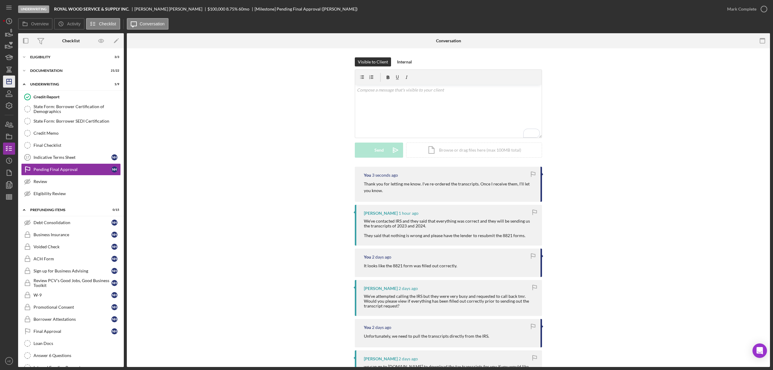
click at [7, 81] on line "button" at bounding box center [9, 81] width 5 height 0
